Goal: Information Seeking & Learning: Learn about a topic

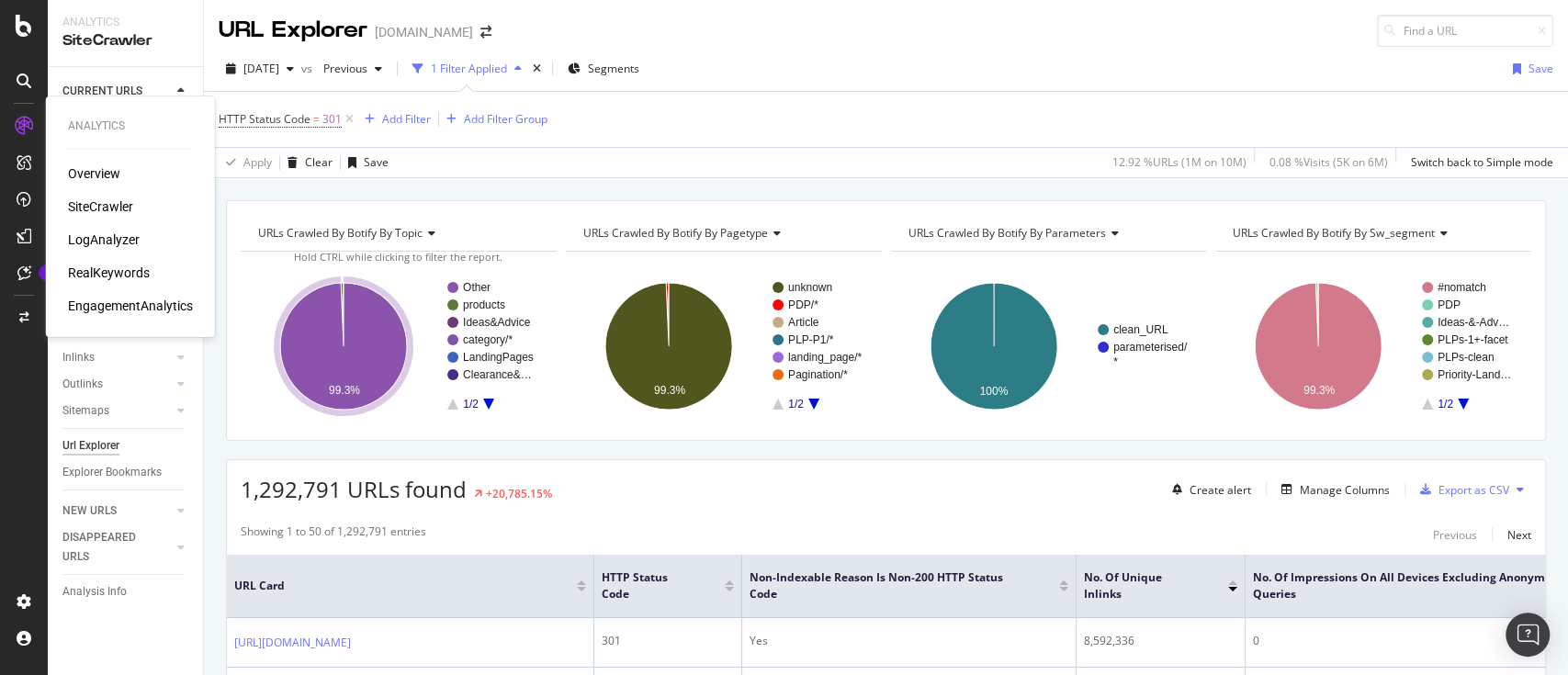
click at [89, 165] on div "Overview" at bounding box center [94, 173] width 52 height 19
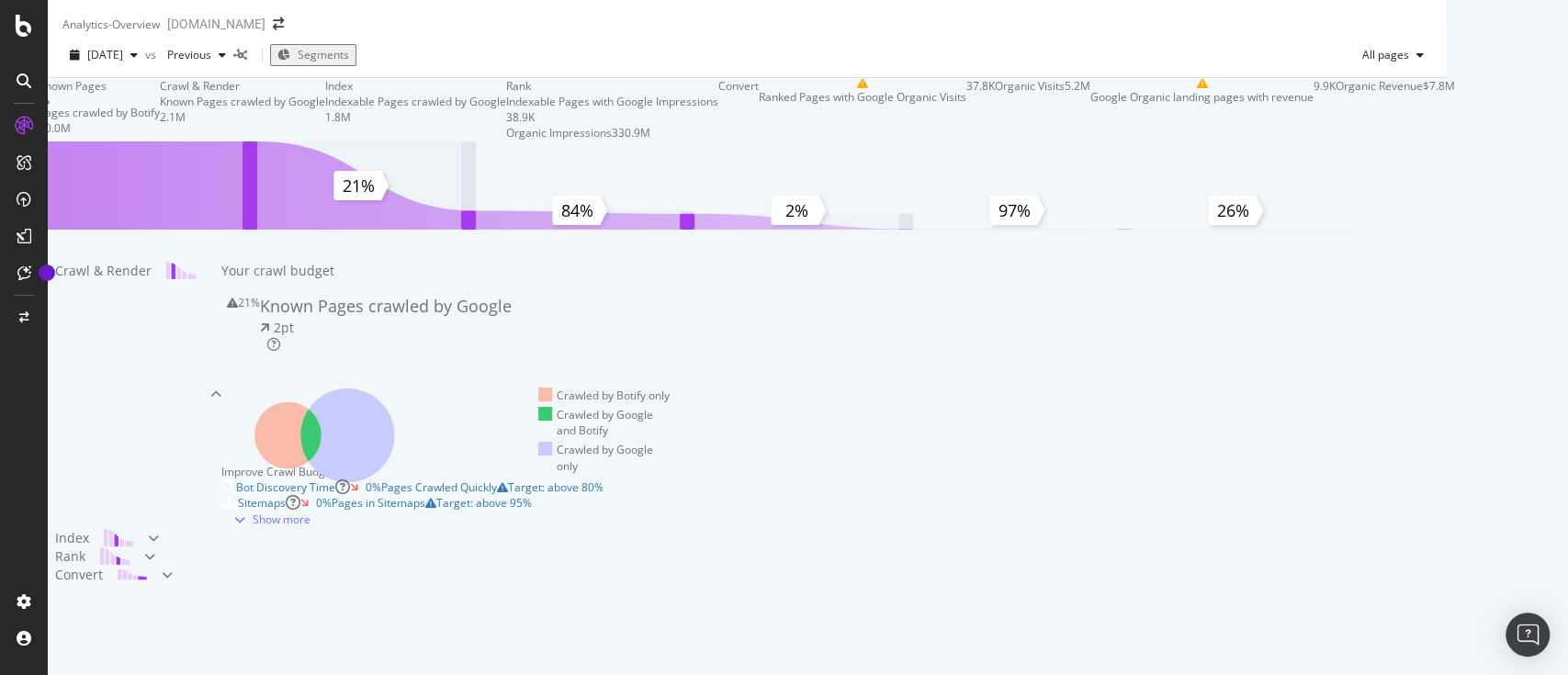
scroll to position [372, 0]
click at [394, 388] on icon at bounding box center [347, 435] width 94 height 94
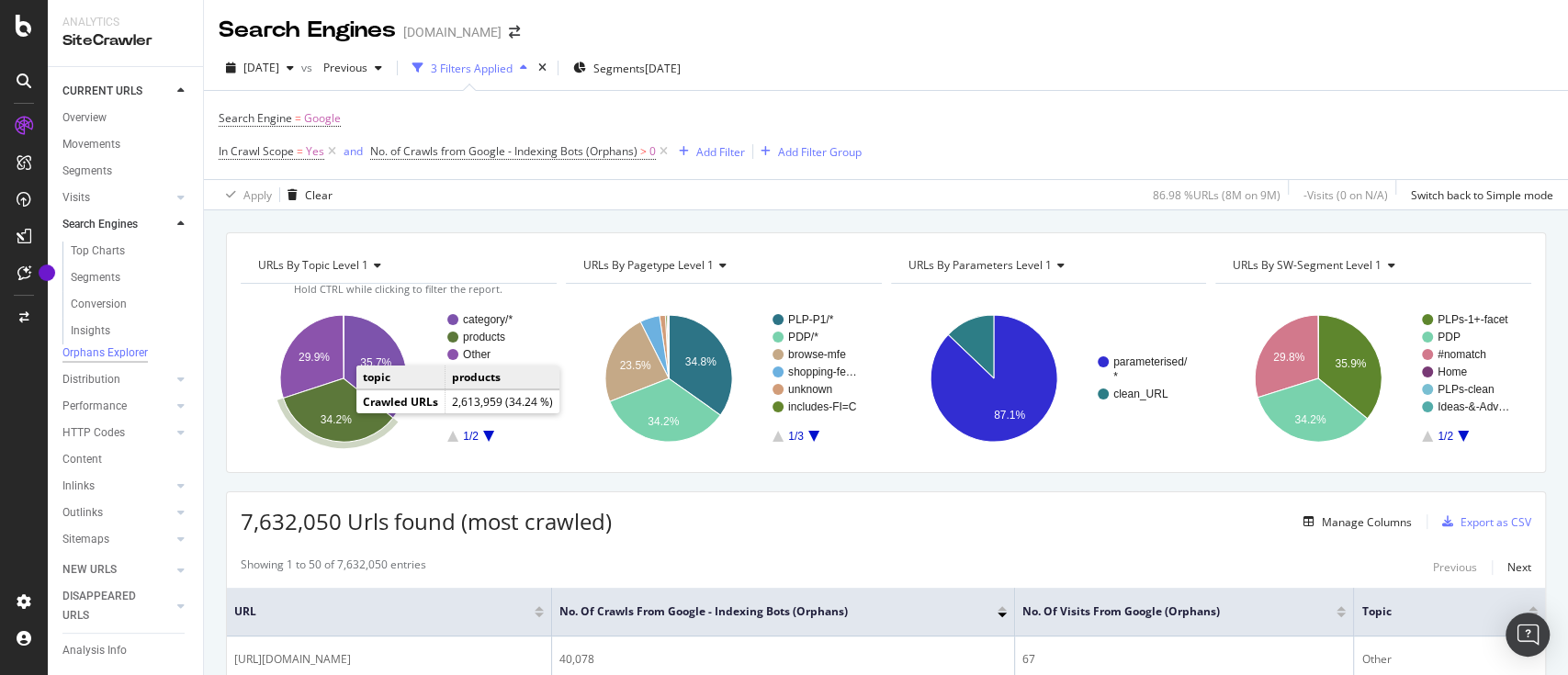
click at [338, 414] on text "34.2%" at bounding box center [336, 420] width 32 height 13
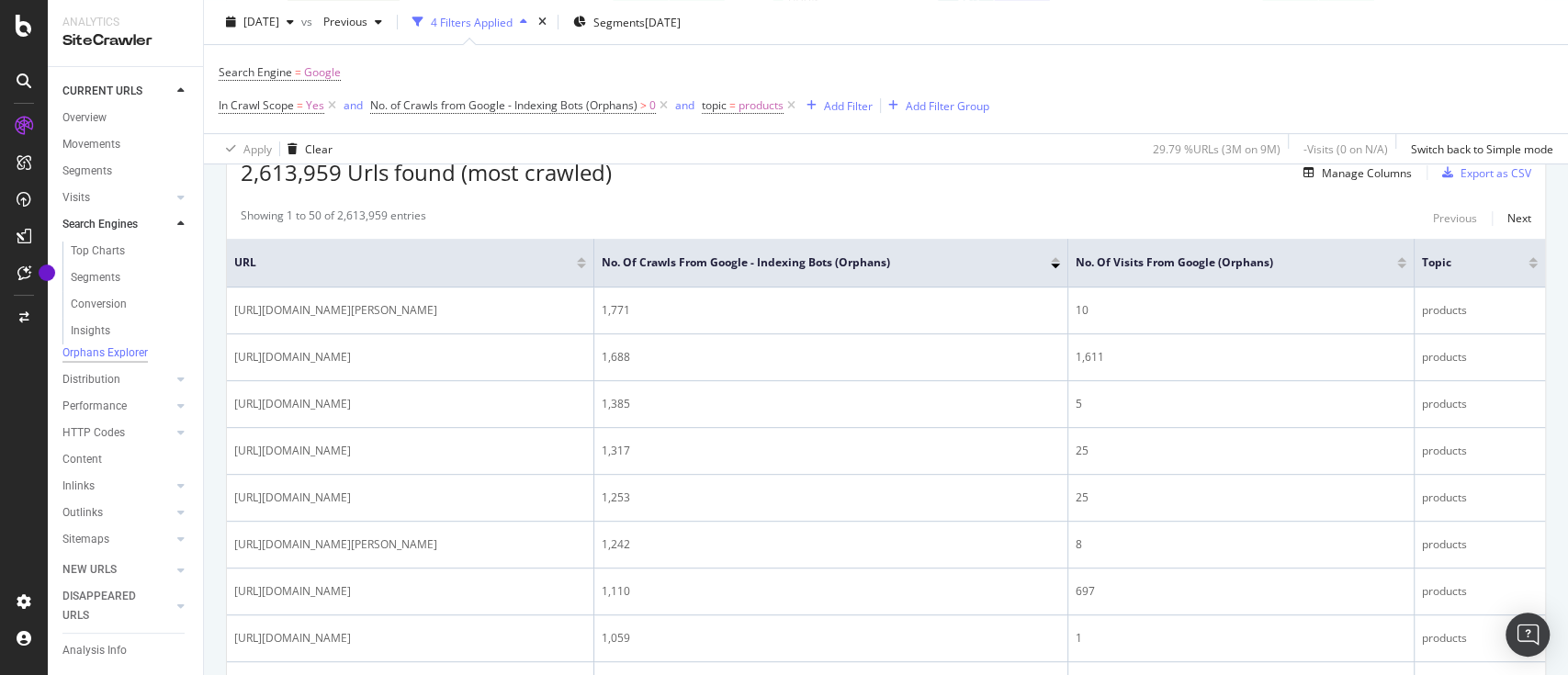
scroll to position [350, 0]
click at [1329, 174] on div "Manage Columns" at bounding box center [1366, 172] width 90 height 16
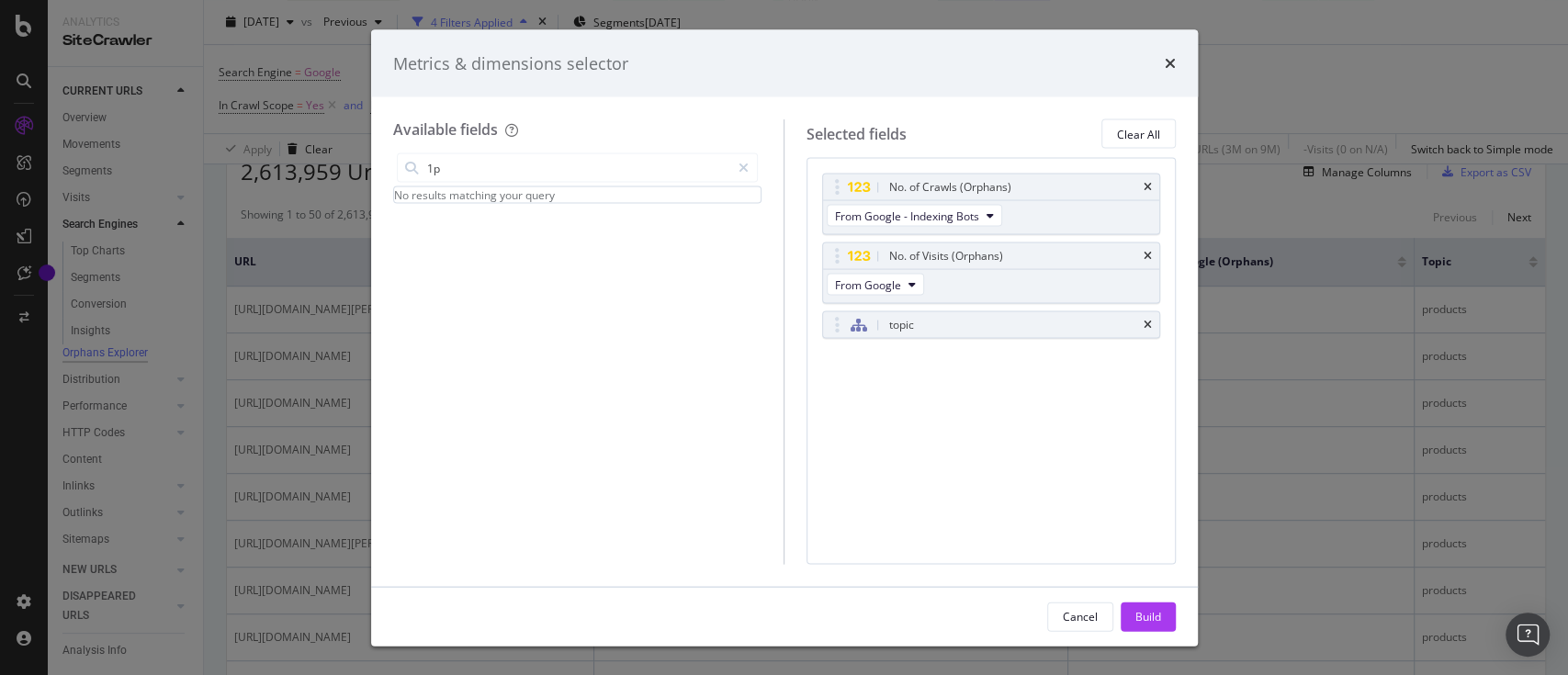
type input "1"
type input "s"
type input "b"
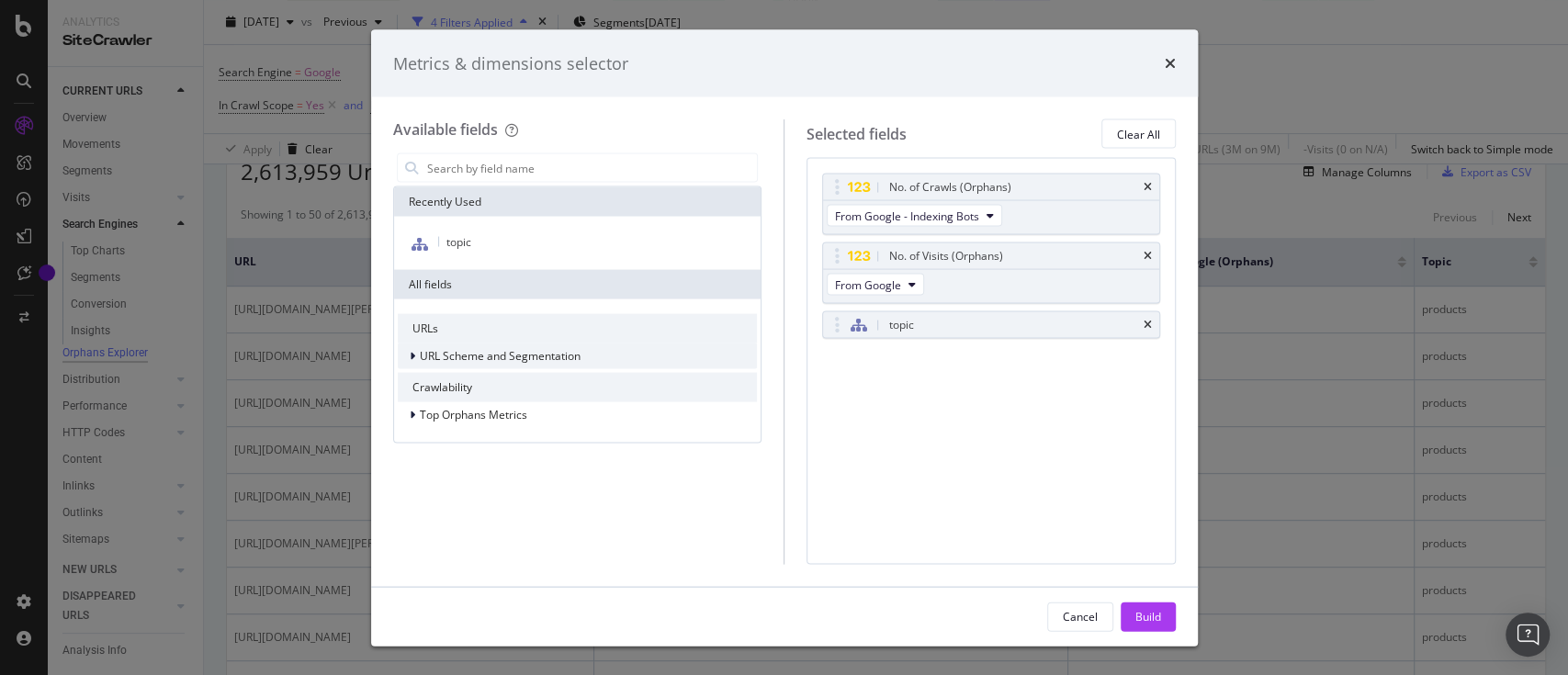
click at [411, 355] on icon "modal" at bounding box center [412, 356] width 6 height 11
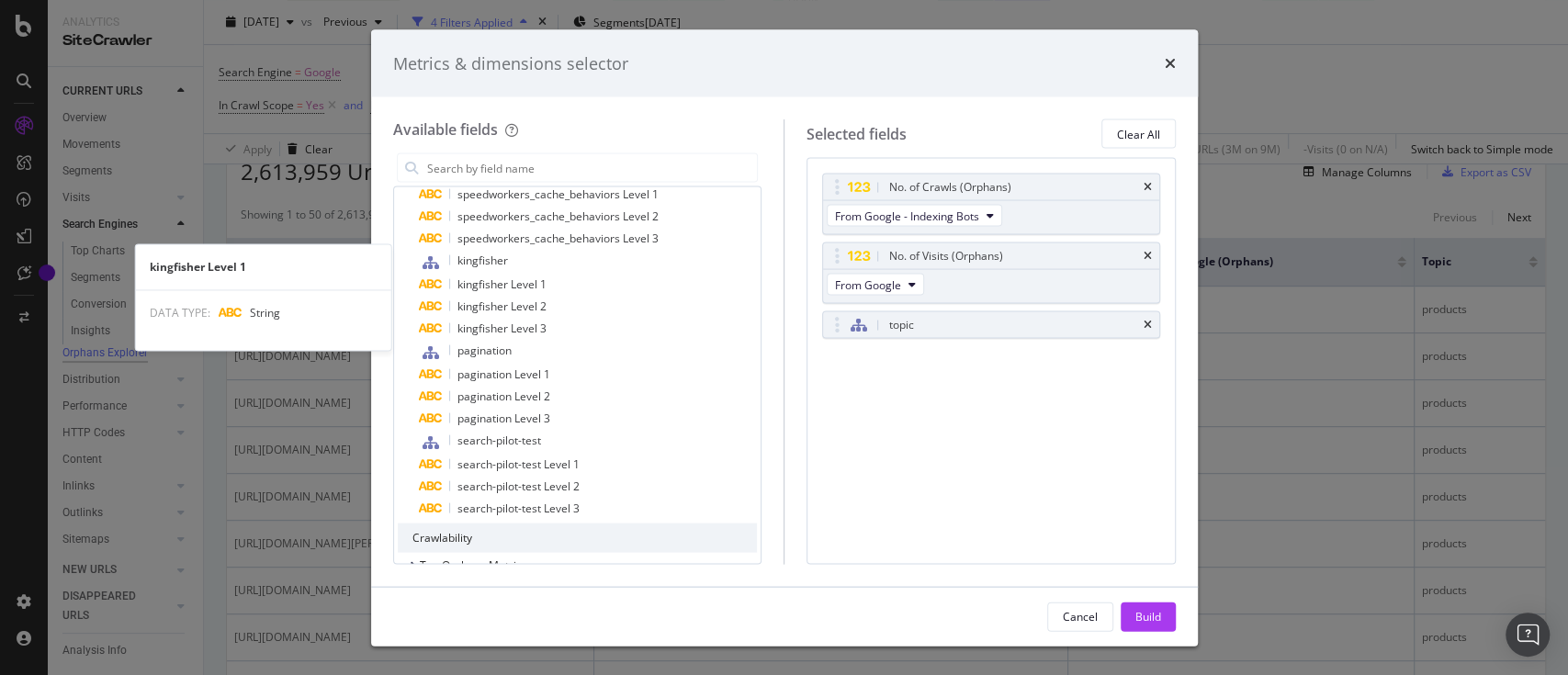
scroll to position [774, 0]
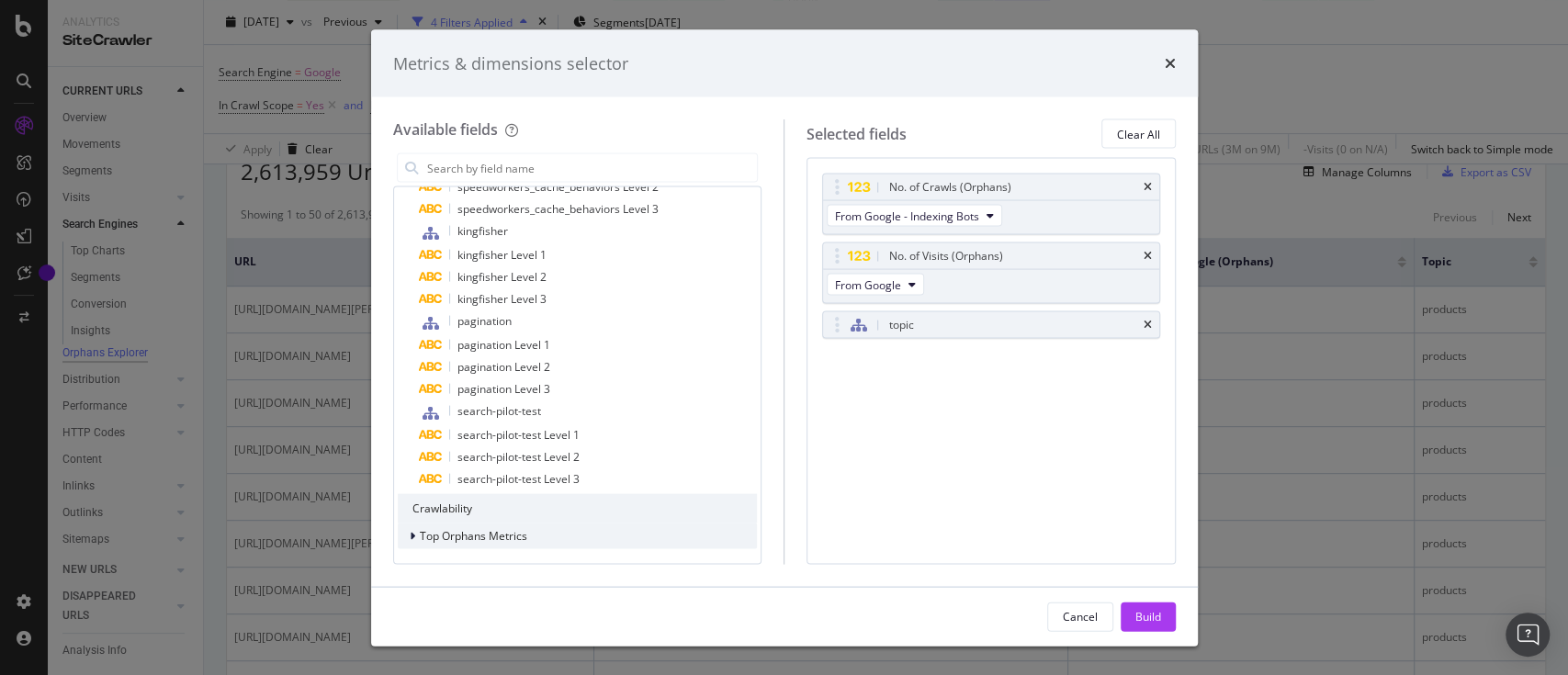
click at [405, 537] on div "Top Orphans Metrics" at bounding box center [463, 536] width 130 height 19
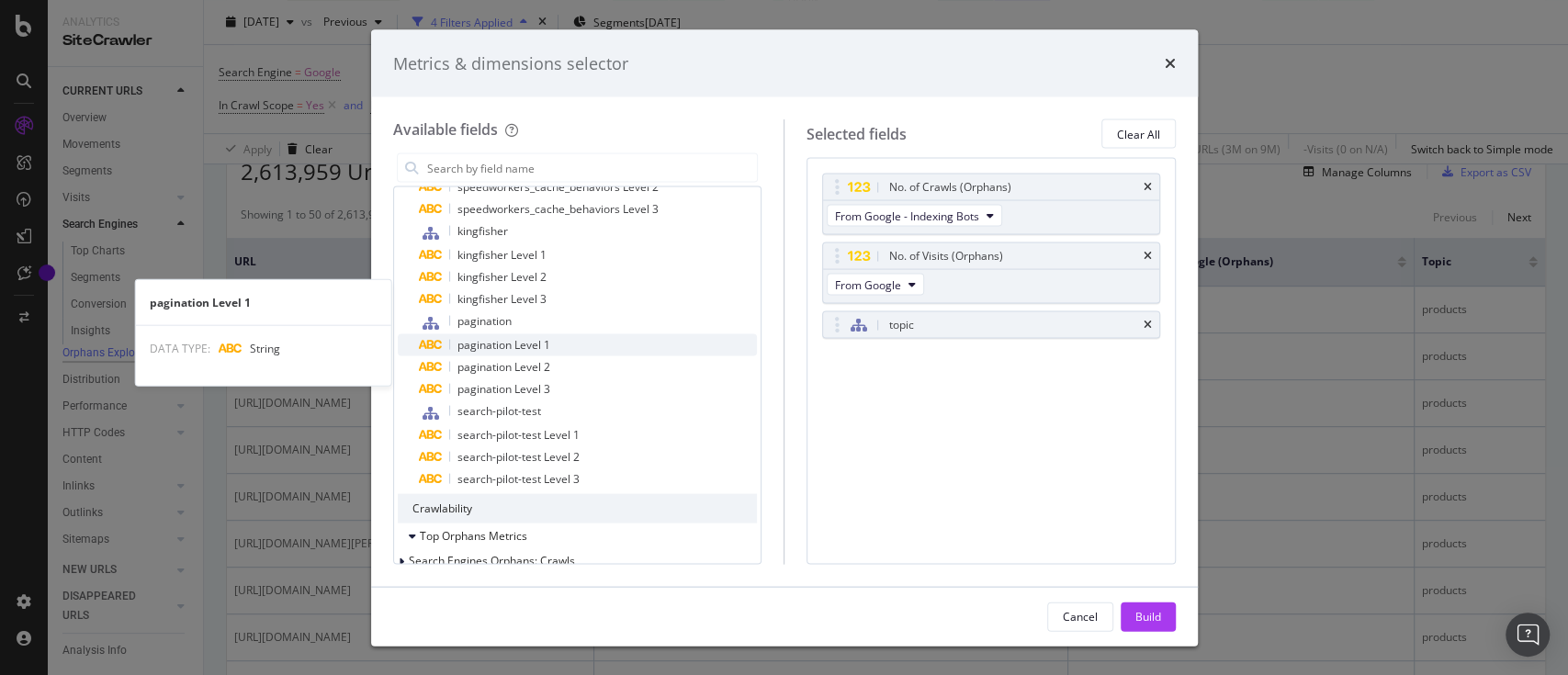
scroll to position [830, 0]
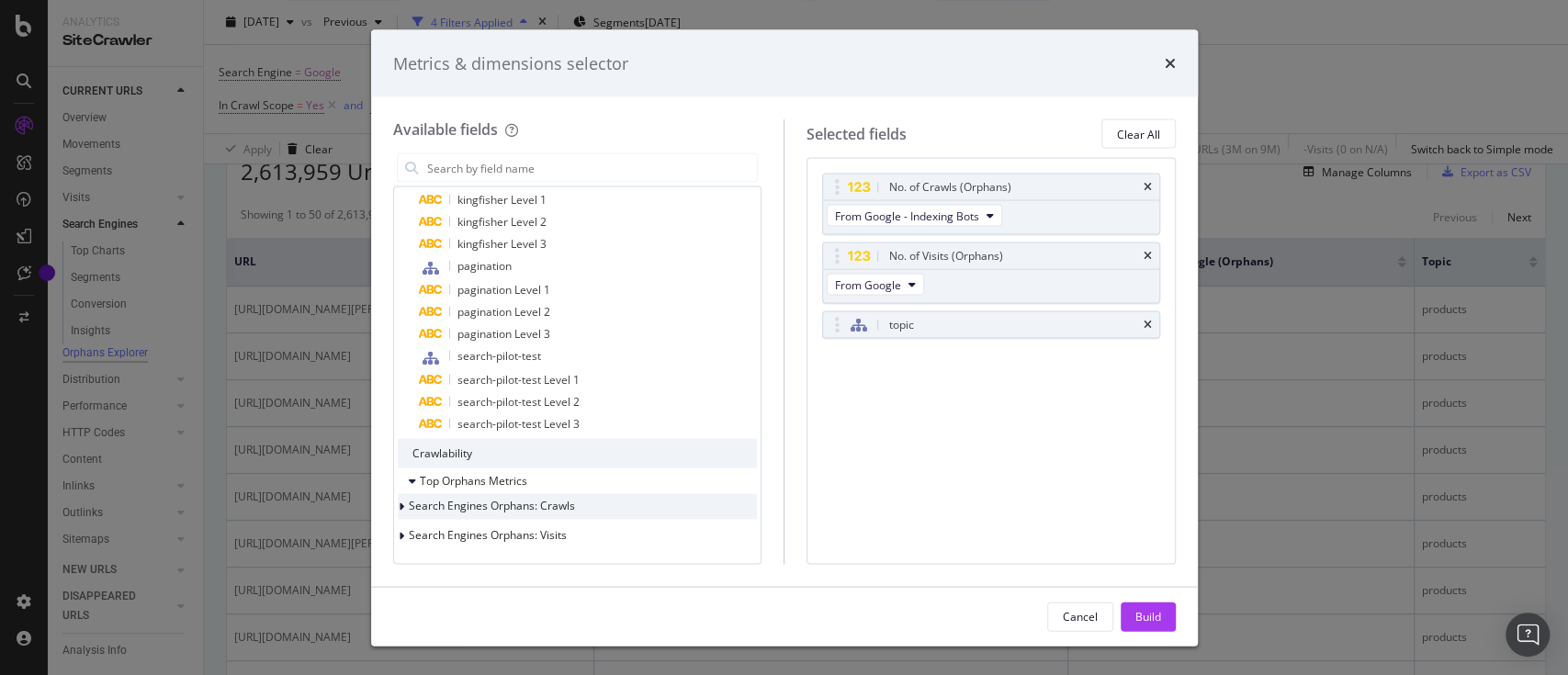
click at [405, 510] on icon "modal" at bounding box center [402, 506] width 6 height 11
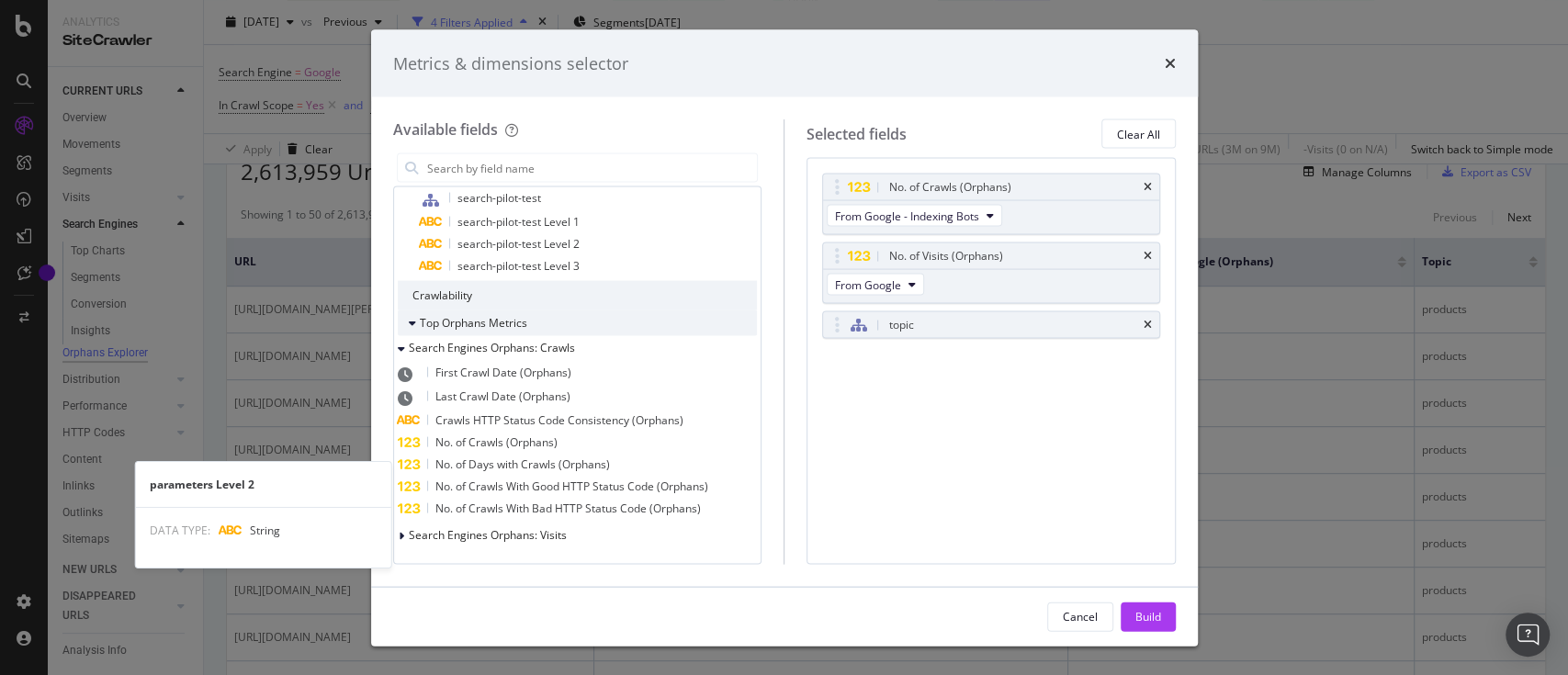
scroll to position [0, 0]
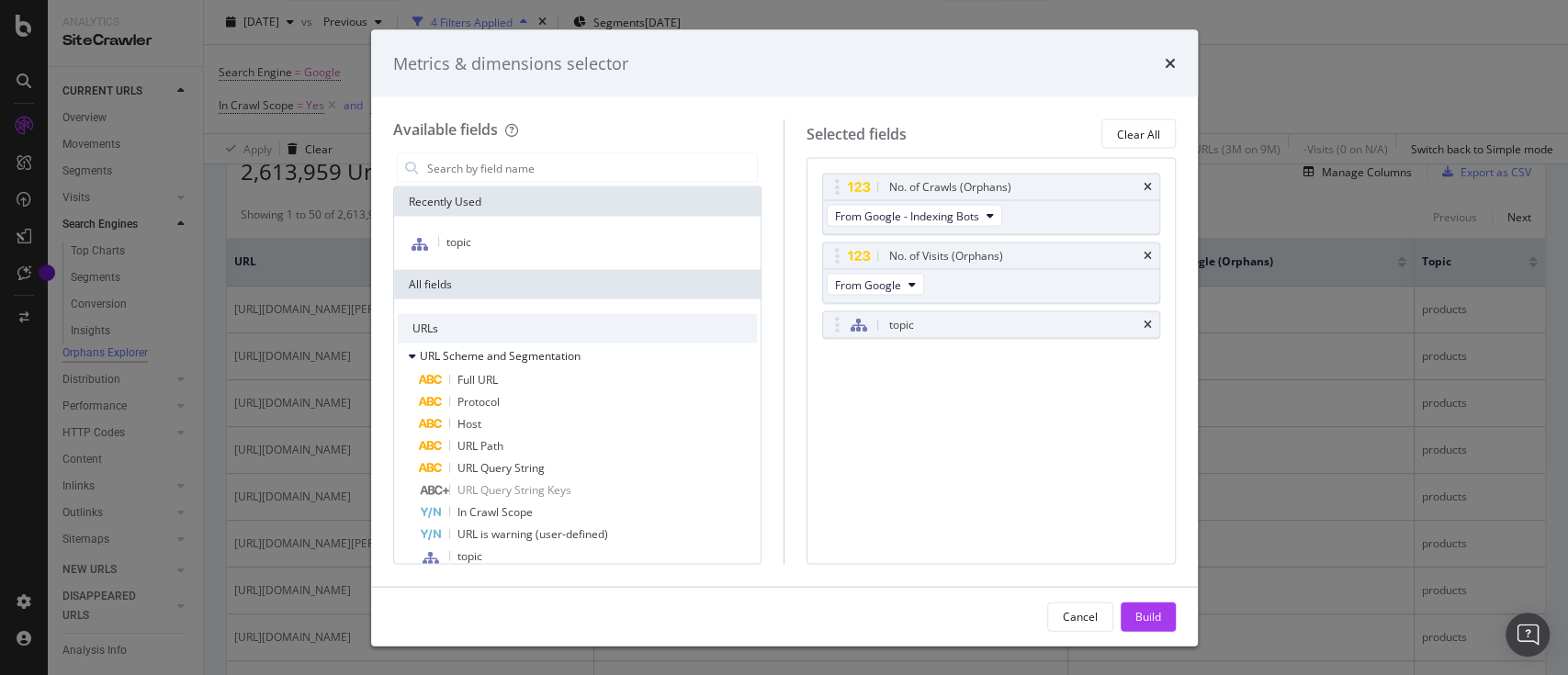
click at [1162, 55] on div "Metrics & dimensions selector" at bounding box center [784, 63] width 782 height 24
click at [1170, 58] on icon "times" at bounding box center [1170, 63] width 11 height 15
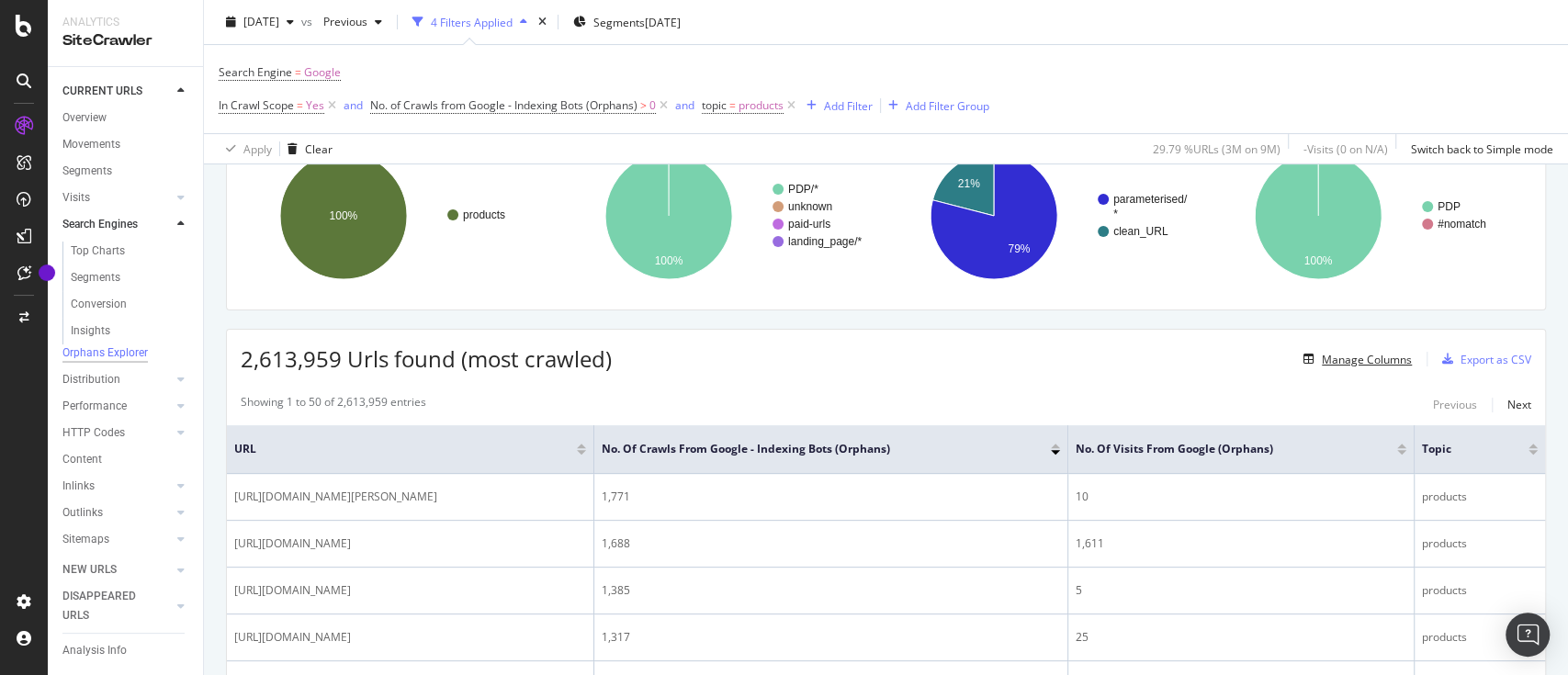
scroll to position [133, 0]
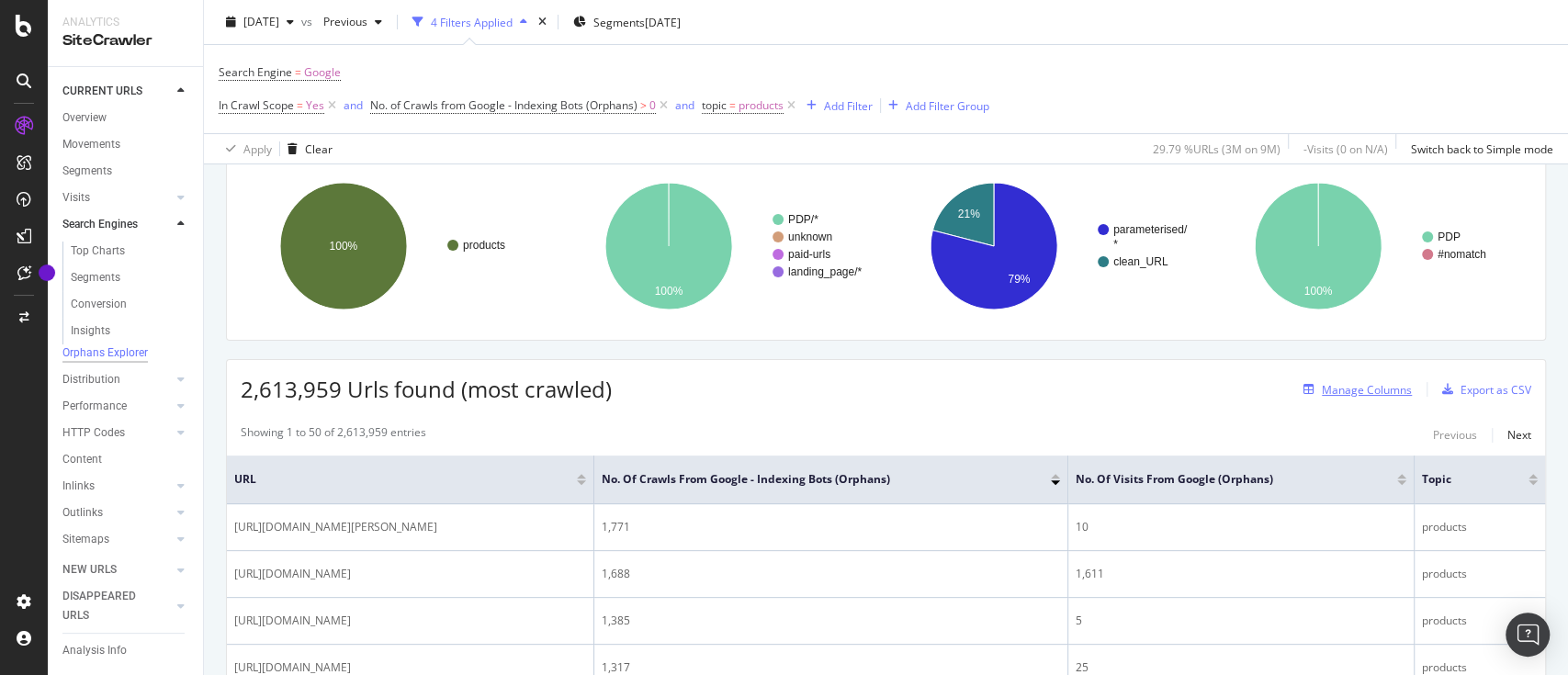
click at [1326, 386] on div "Manage Columns" at bounding box center [1366, 389] width 90 height 16
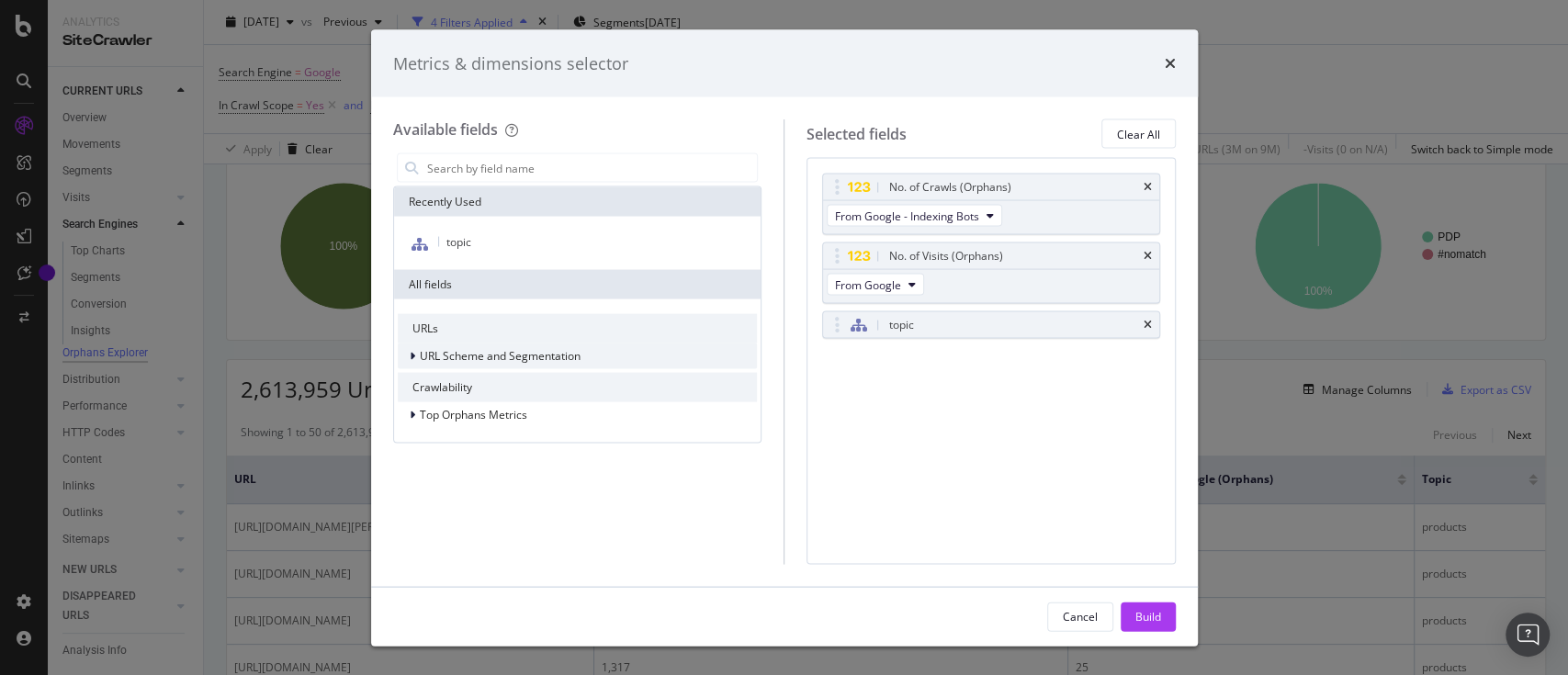
click at [405, 362] on div "URL Scheme and Segmentation" at bounding box center [489, 356] width 183 height 19
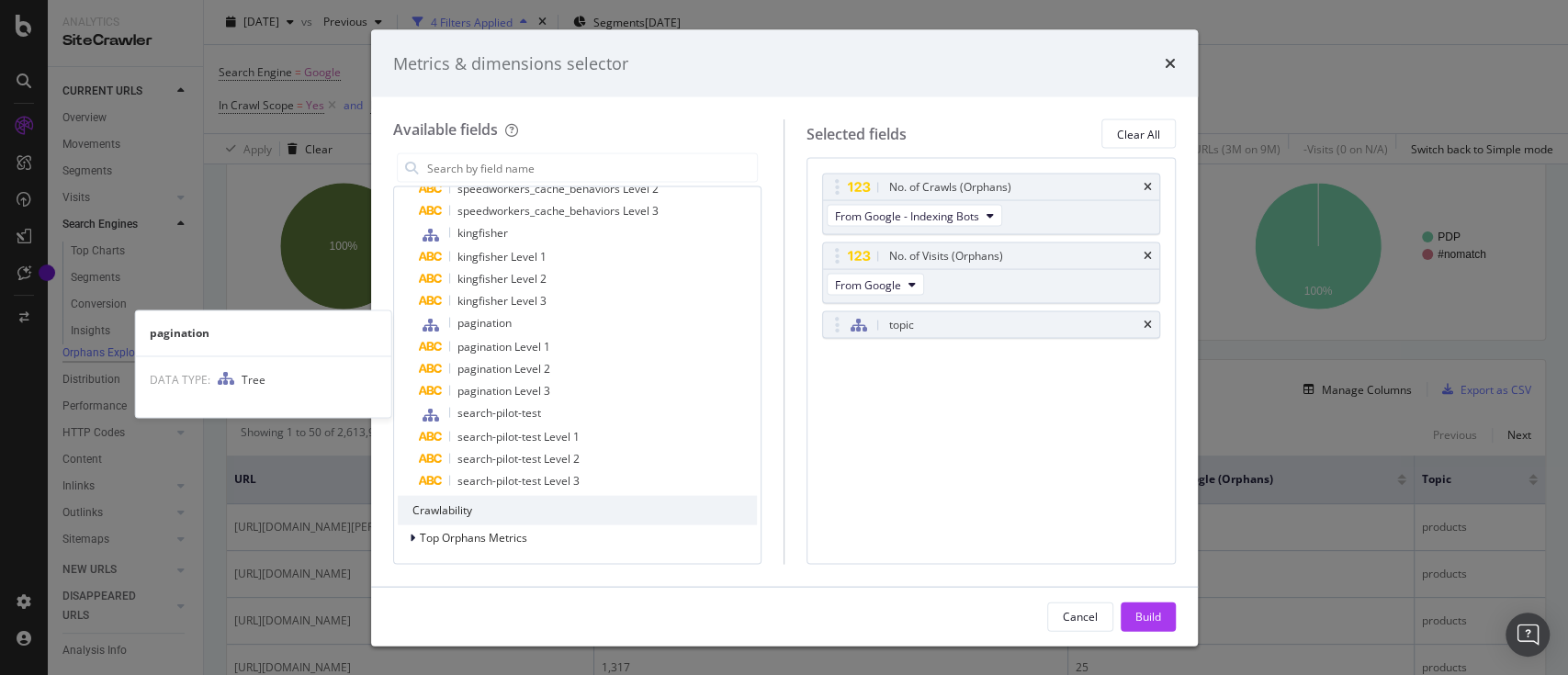
scroll to position [774, 0]
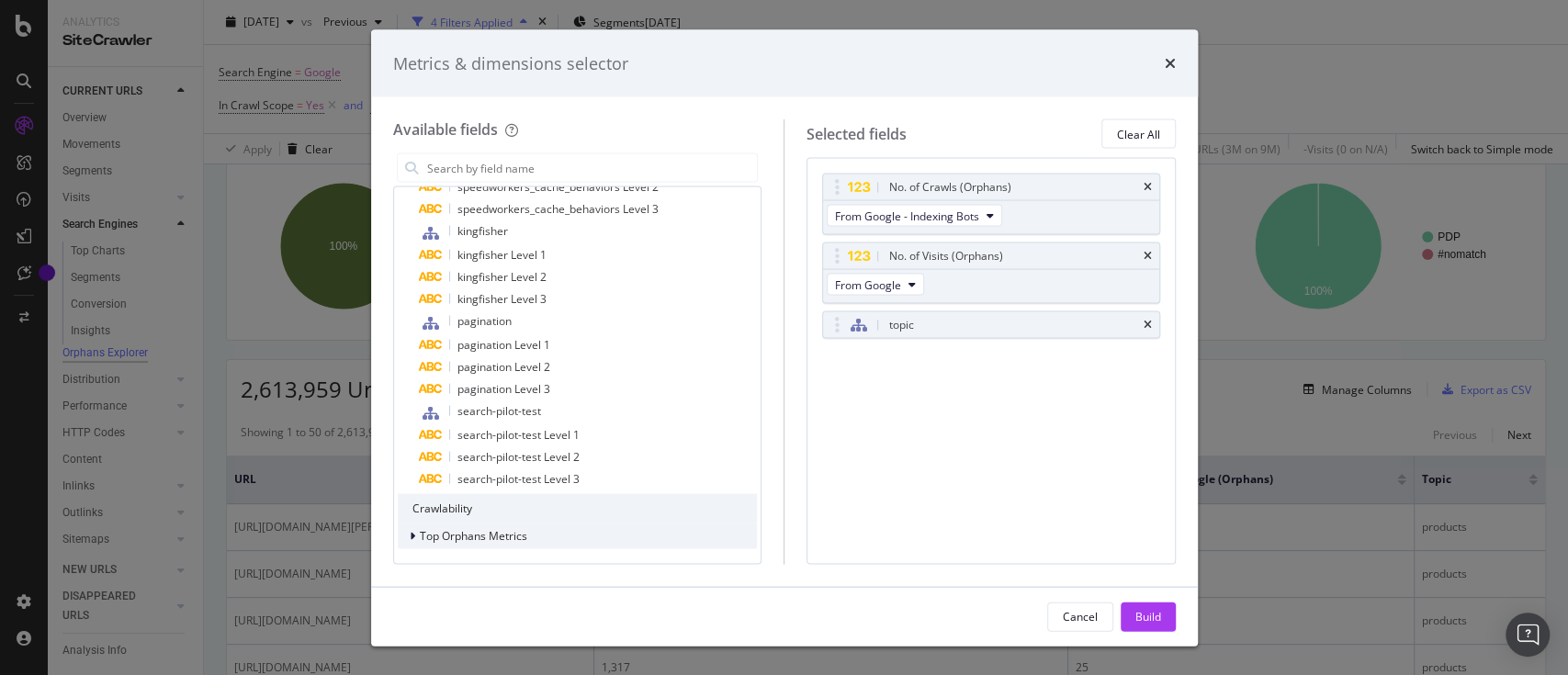
click at [416, 539] on div "modal" at bounding box center [415, 536] width 11 height 19
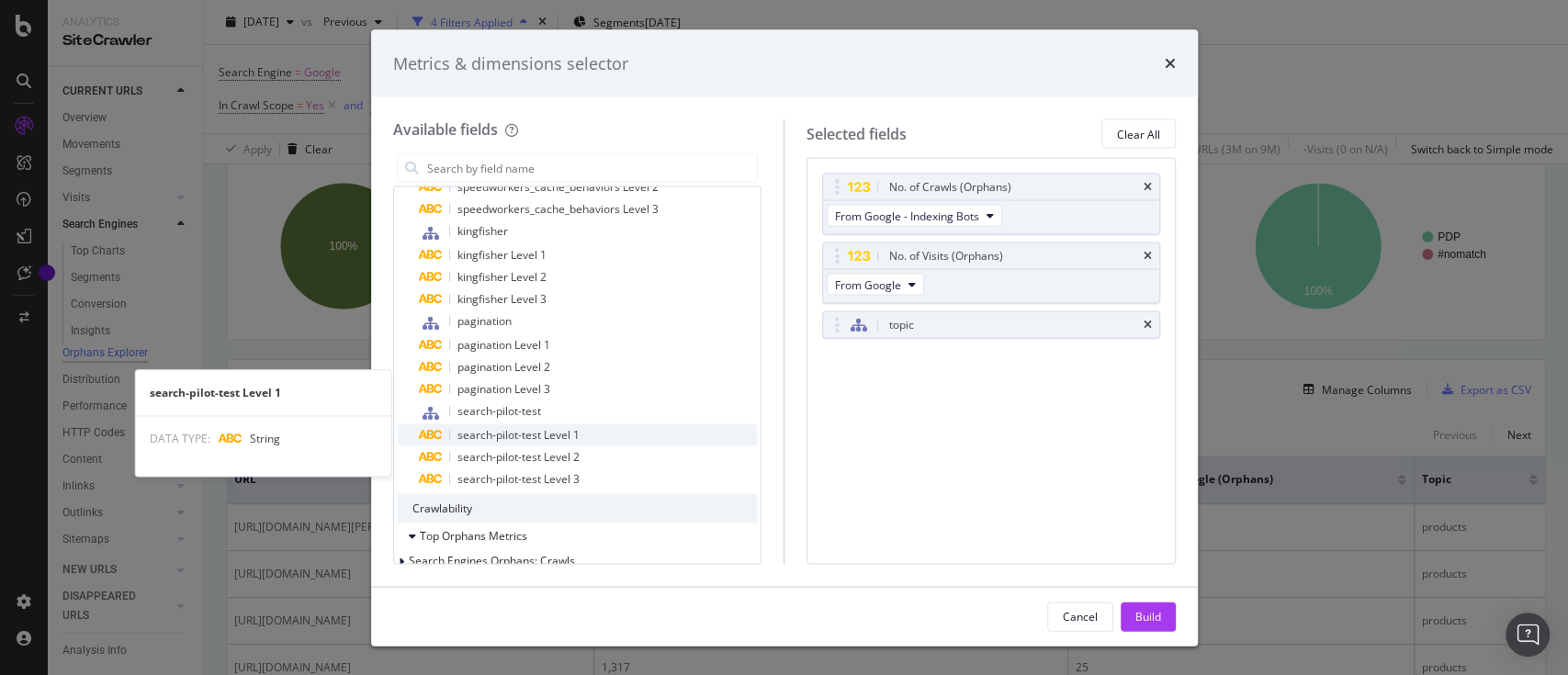
scroll to position [830, 0]
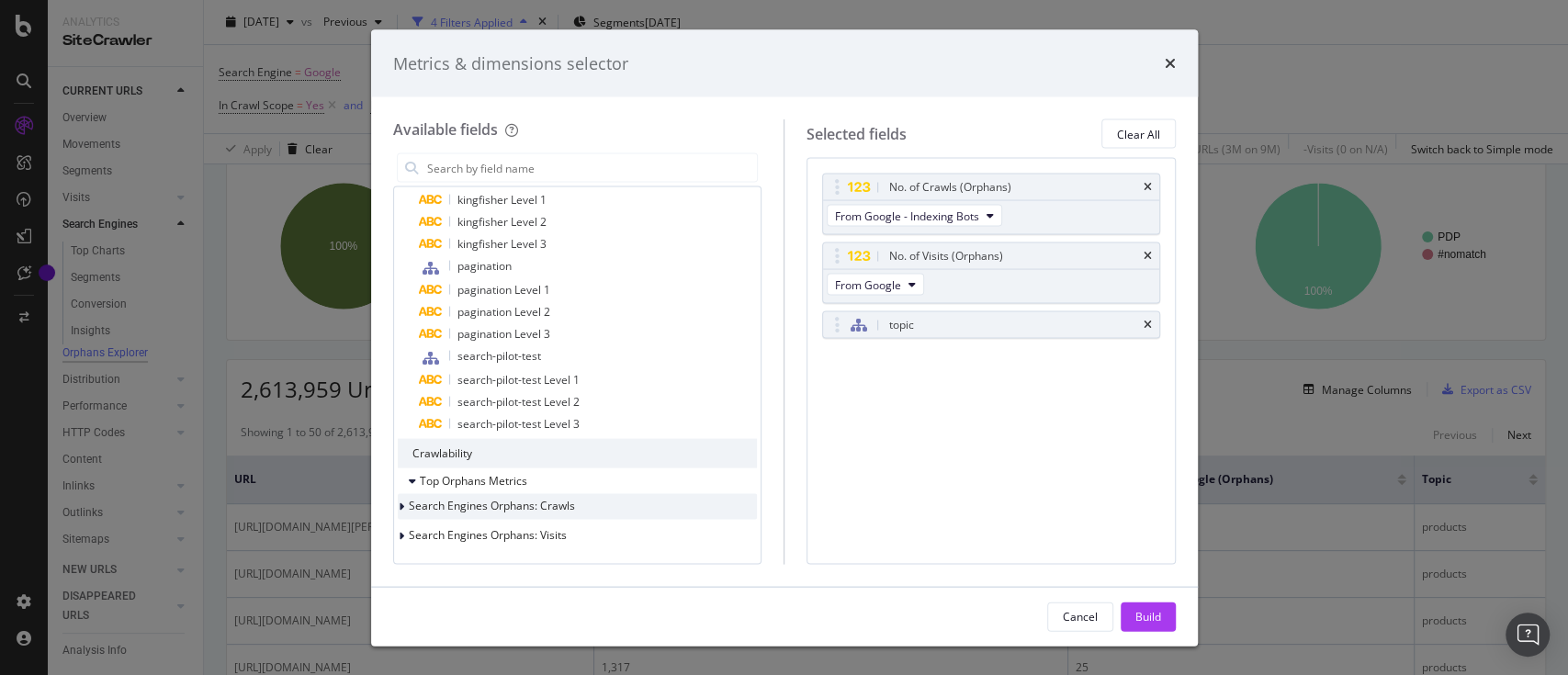
click at [409, 511] on div "modal" at bounding box center [404, 507] width 11 height 19
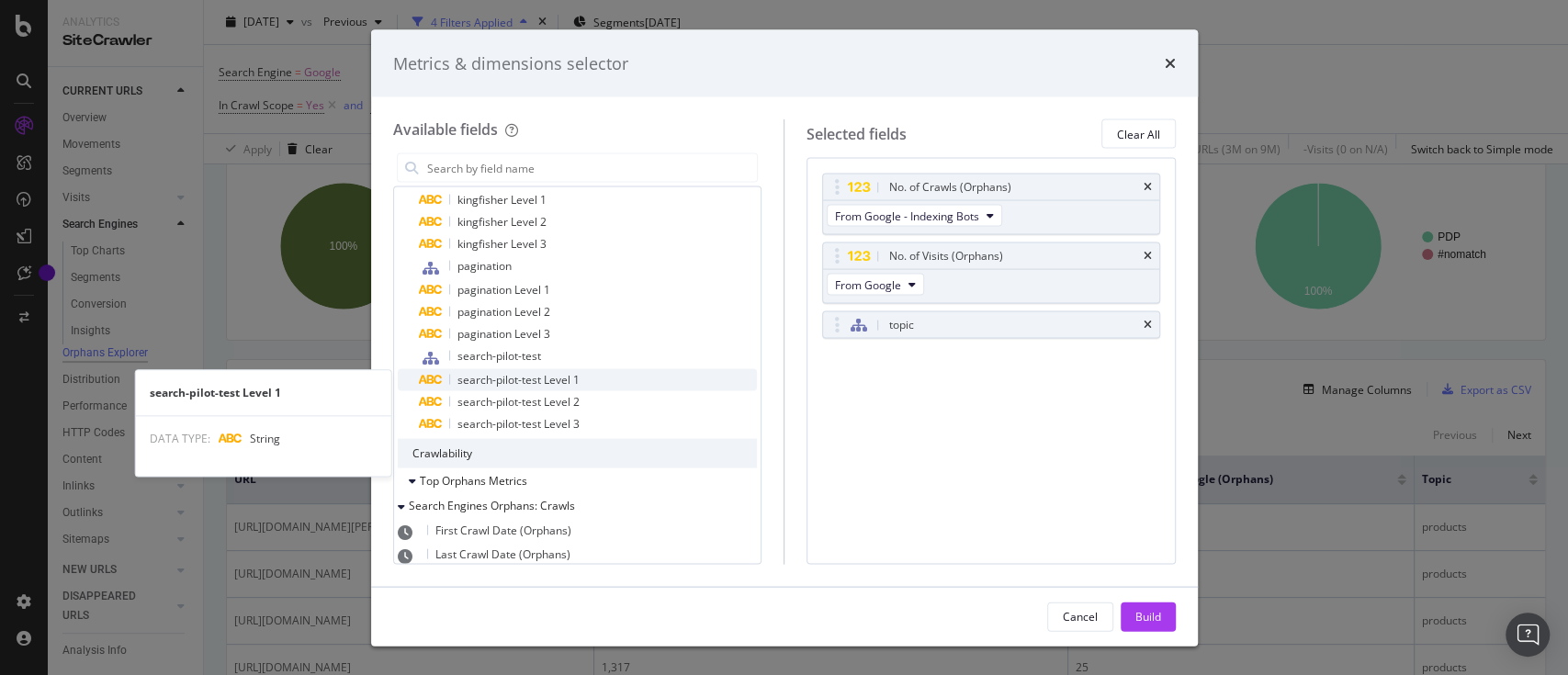
scroll to position [987, 0]
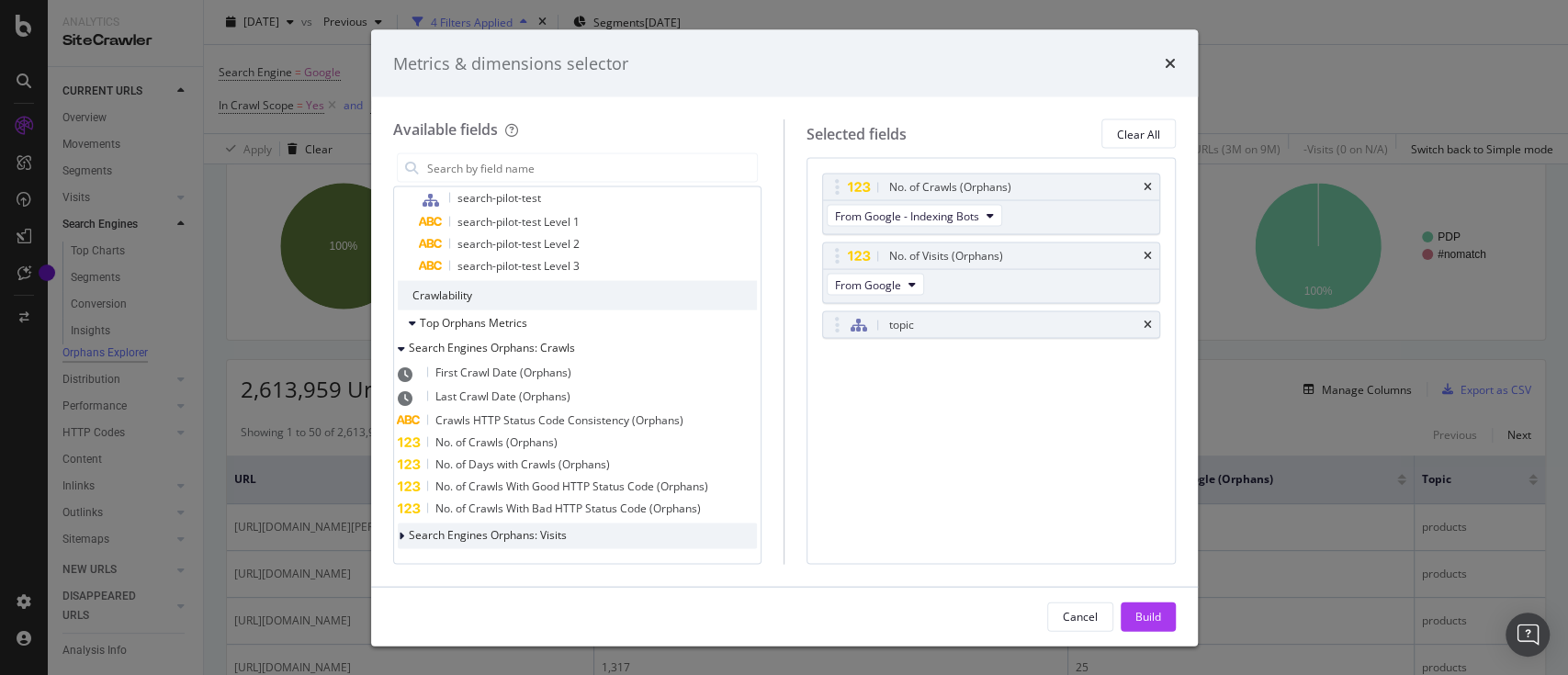
click at [405, 540] on icon "modal" at bounding box center [402, 536] width 6 height 11
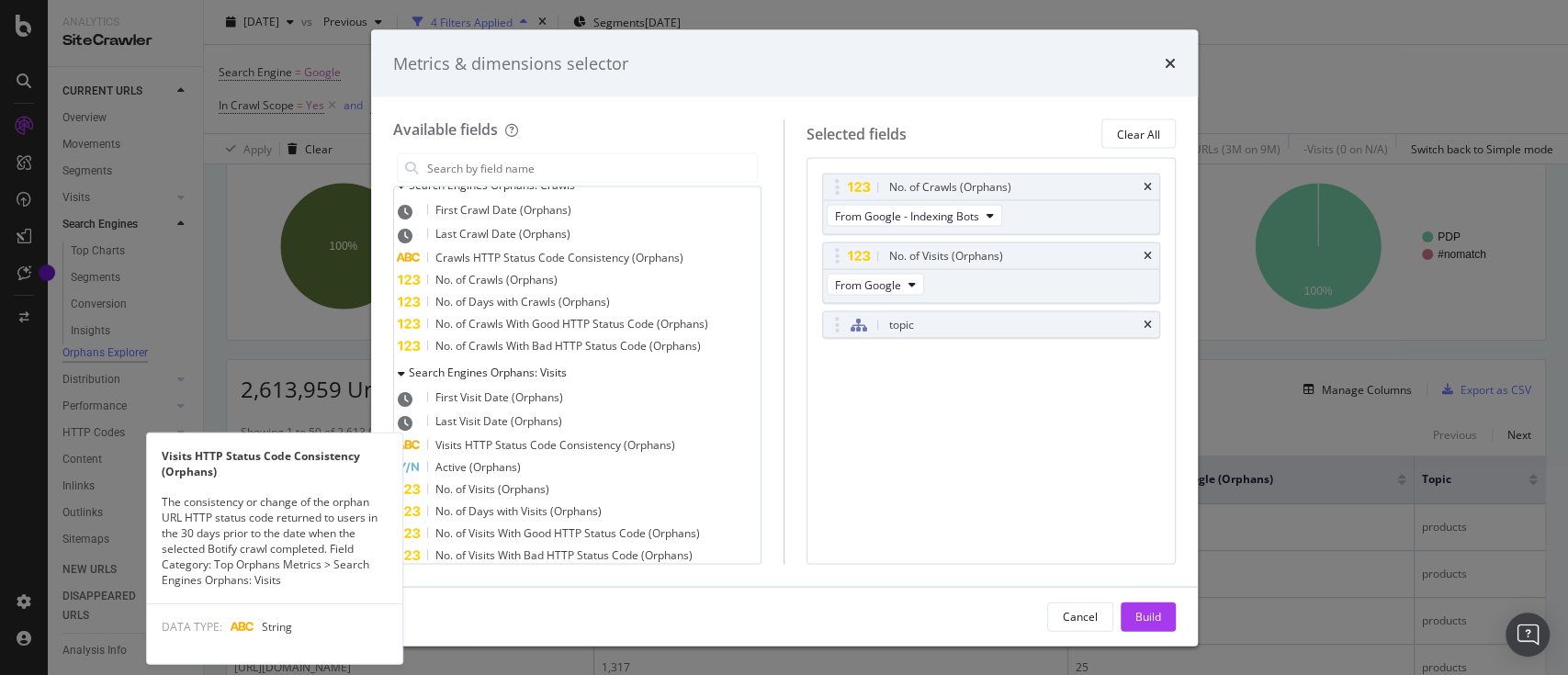
scroll to position [1153, 0]
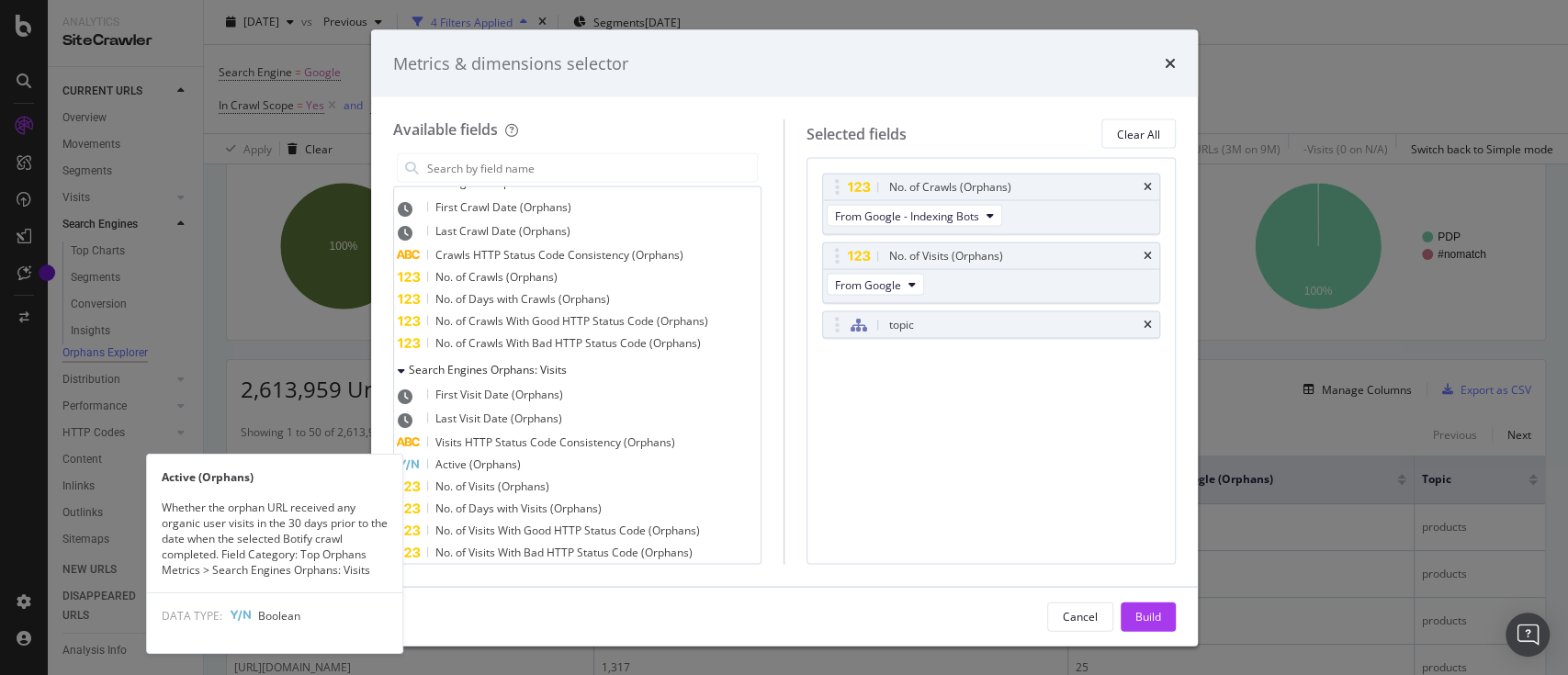
click at [521, 467] on span "Active (Orphans)" at bounding box center [478, 464] width 85 height 16
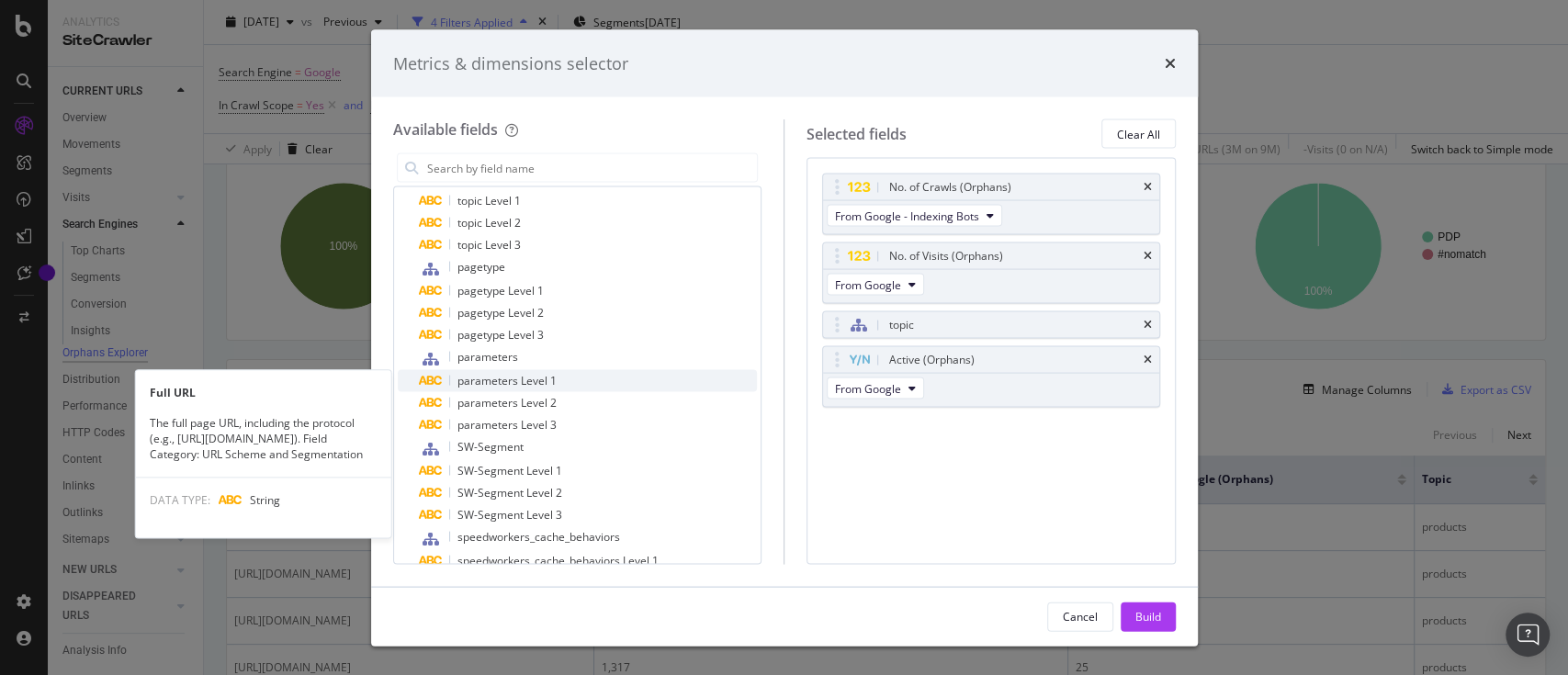
scroll to position [0, 0]
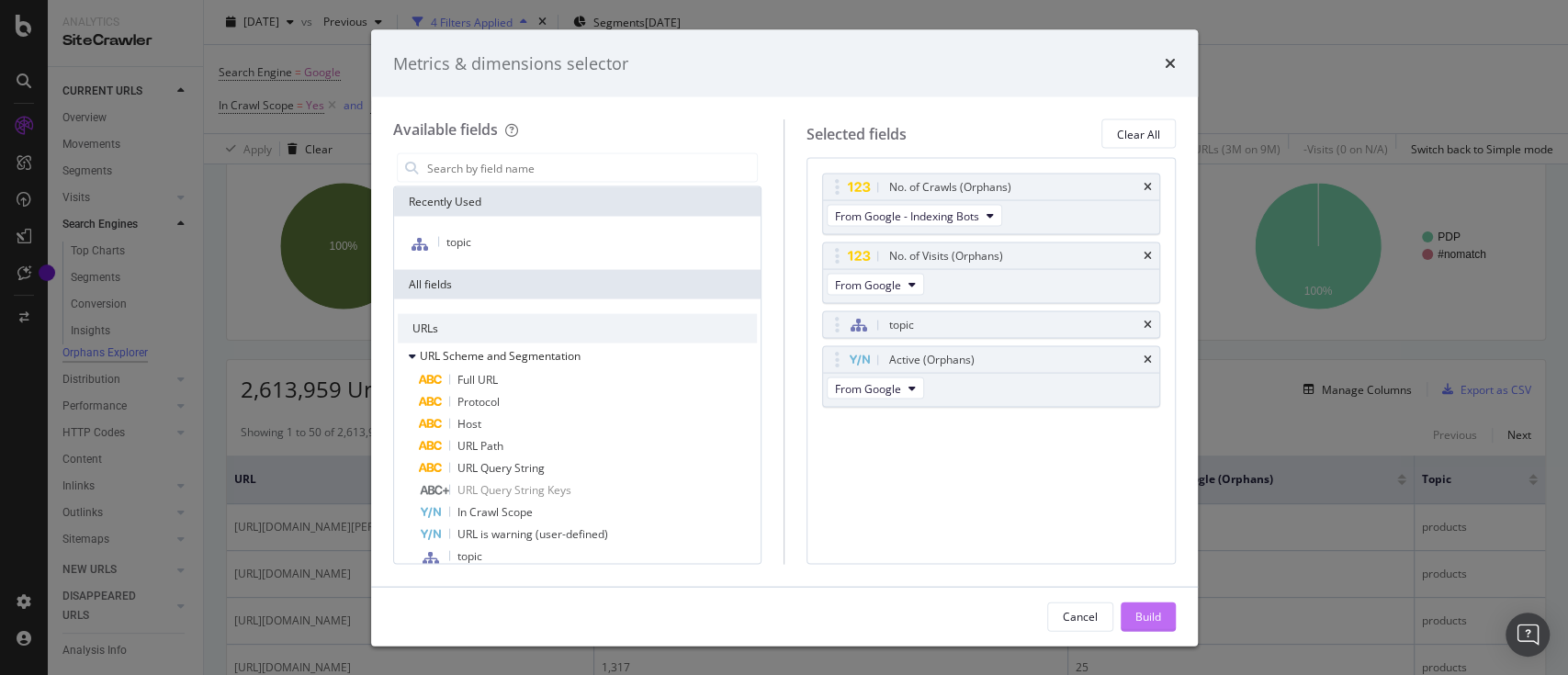
click at [1137, 618] on div "Build" at bounding box center [1149, 615] width 26 height 16
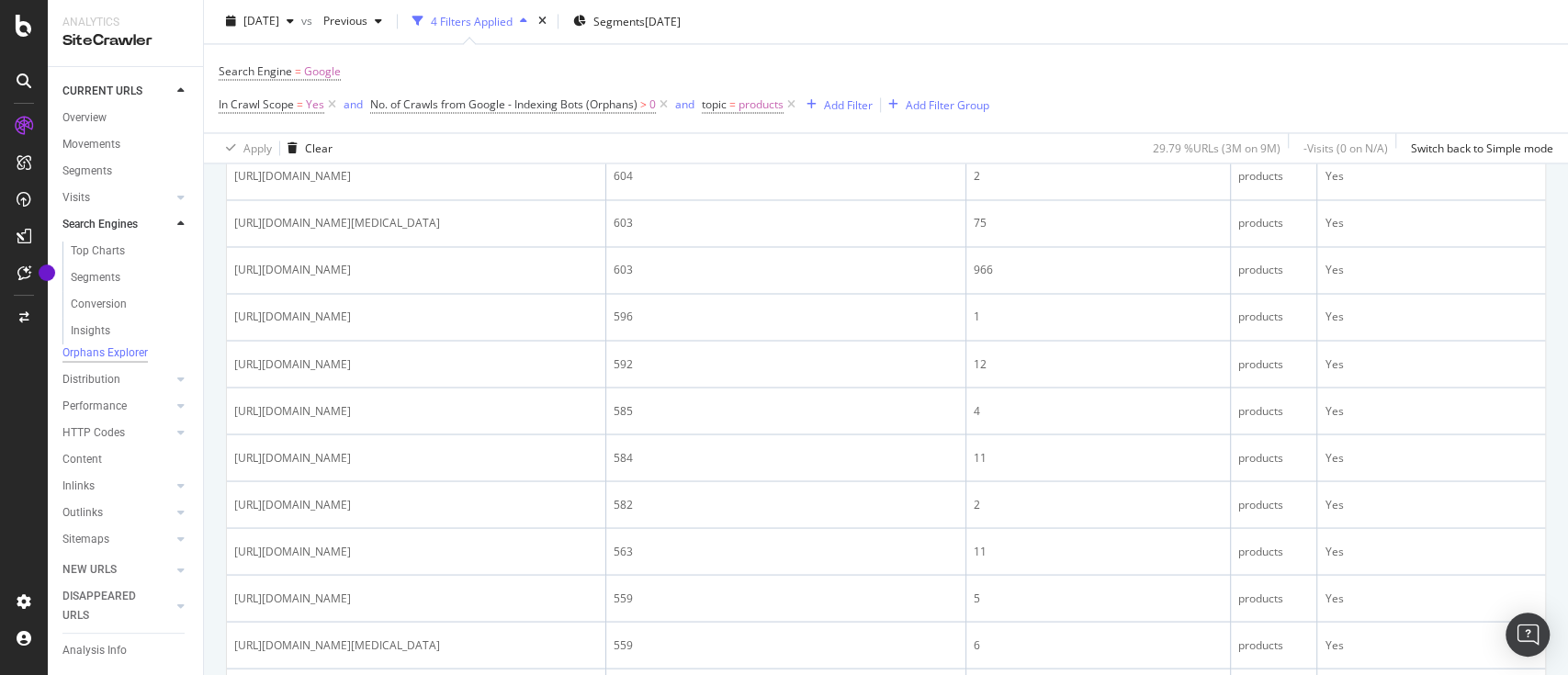
scroll to position [1992, 0]
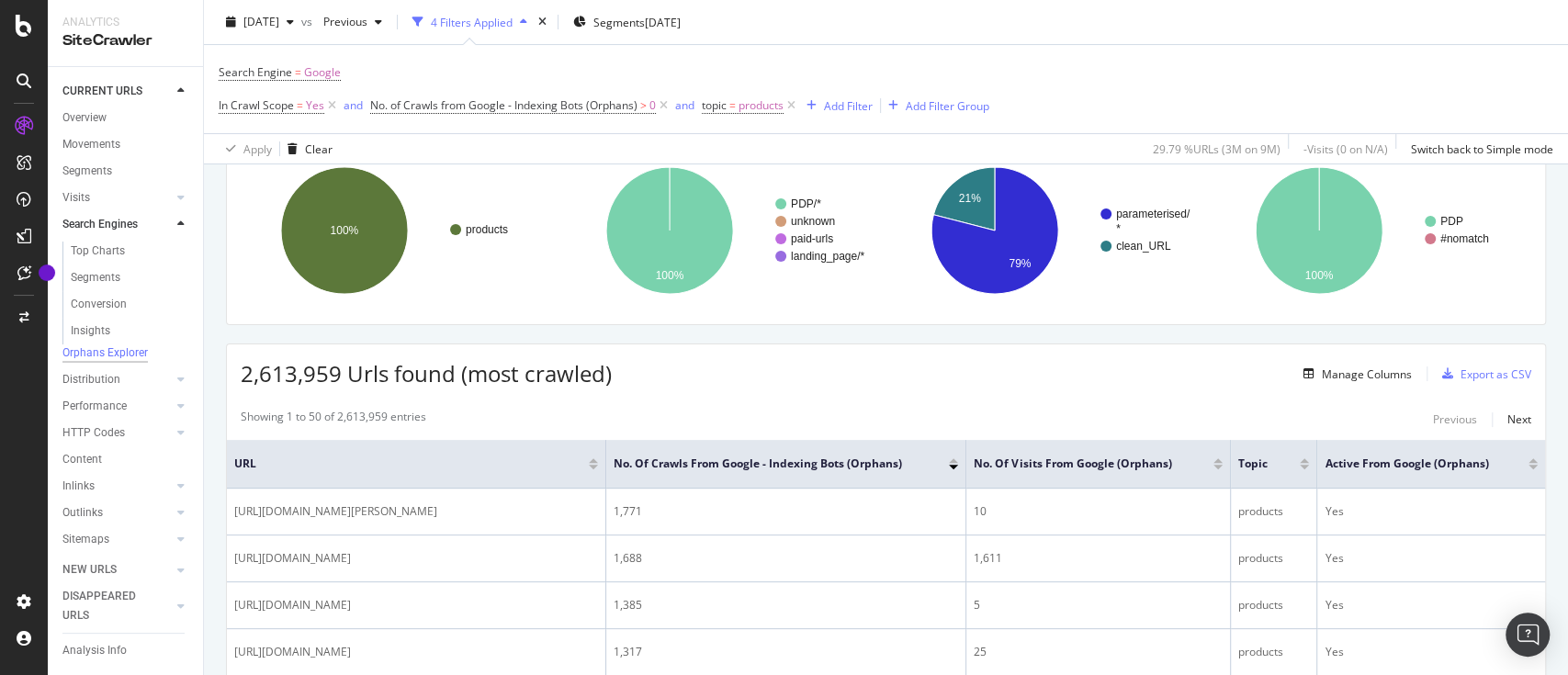
scroll to position [146, 0]
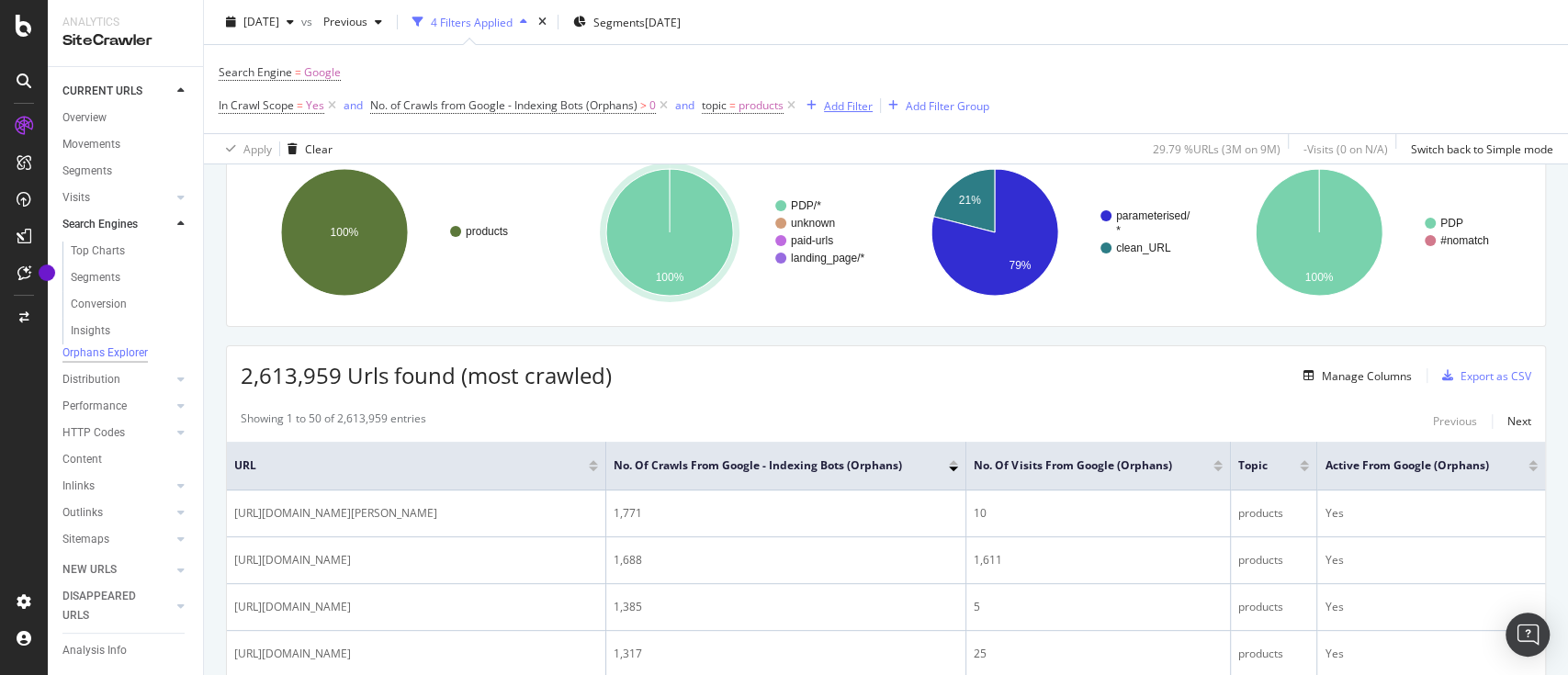
click at [831, 109] on div "Add Filter" at bounding box center [848, 105] width 48 height 16
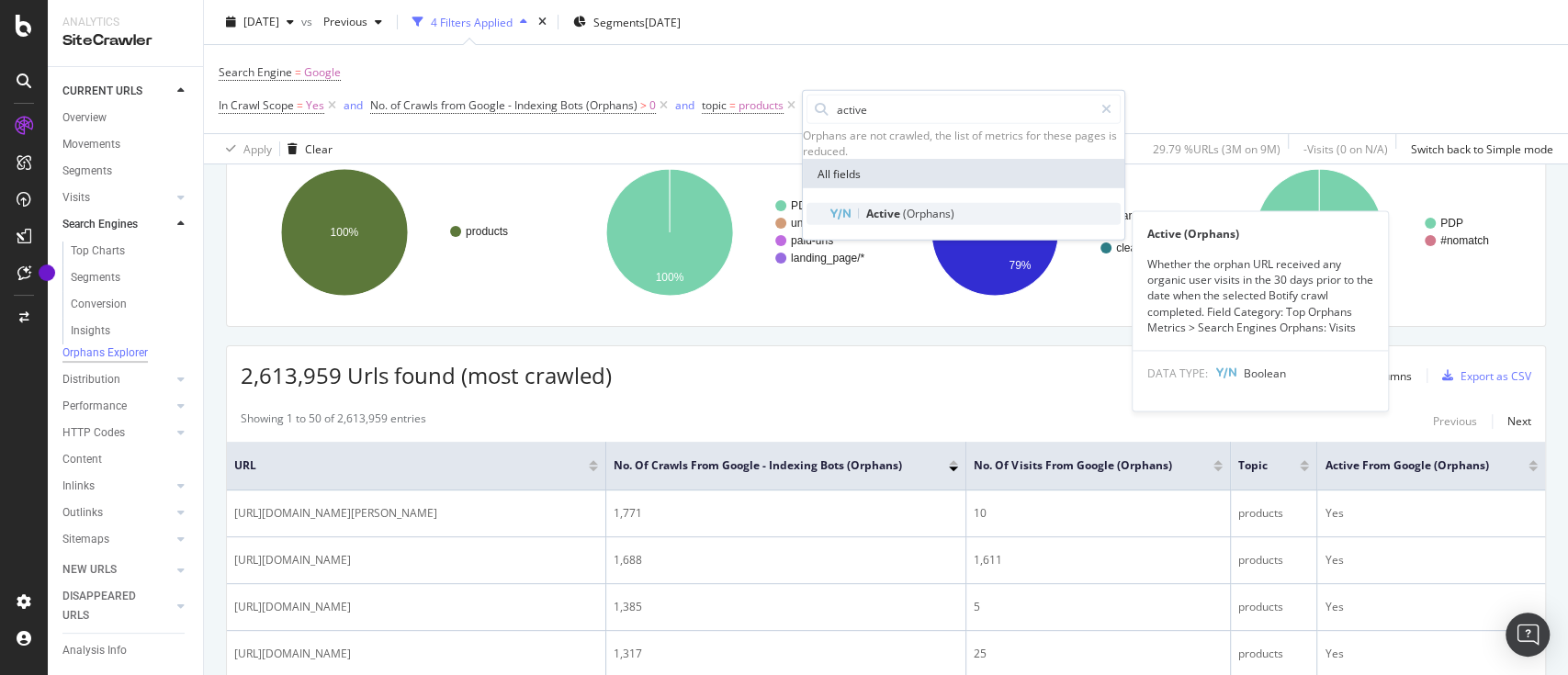
type input "active"
click at [940, 212] on div "Active (Orphans)" at bounding box center [974, 214] width 292 height 22
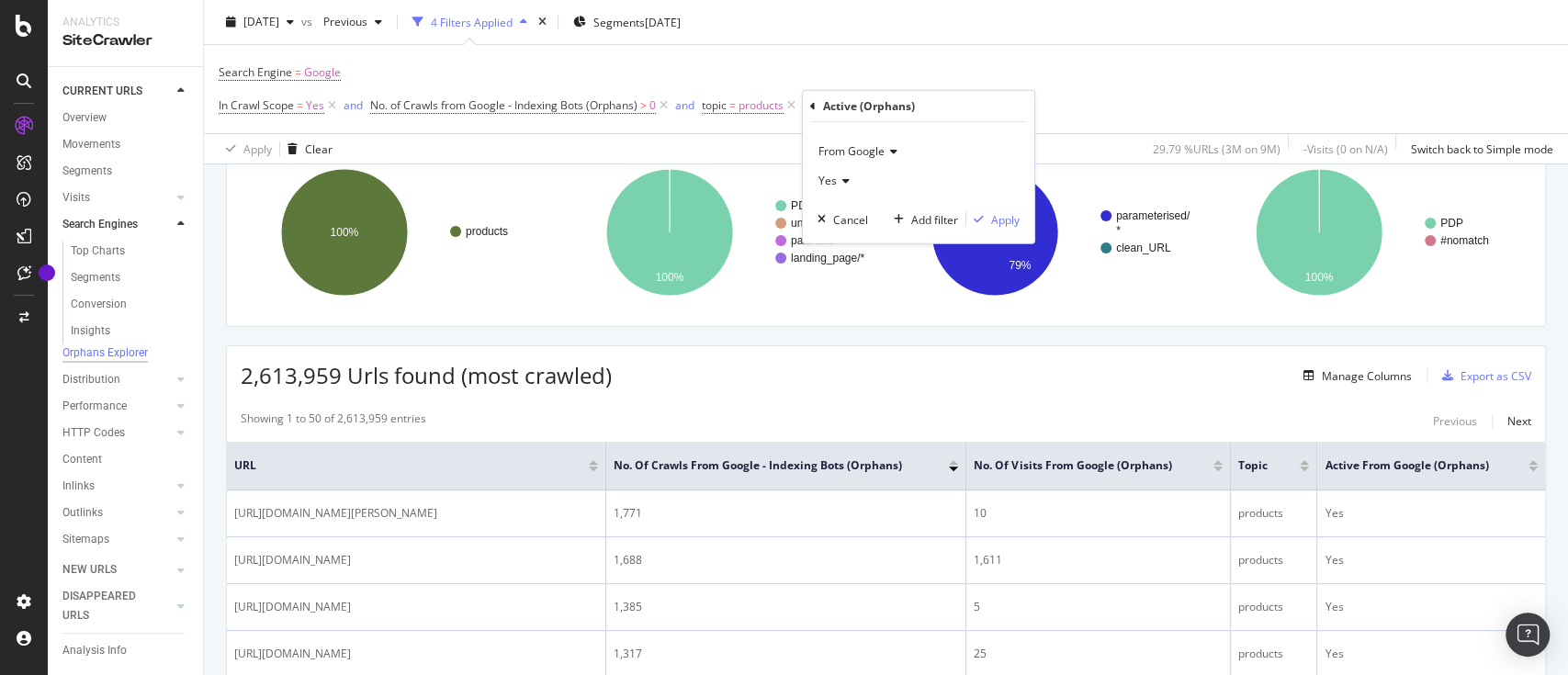
click at [828, 185] on span "Yes" at bounding box center [828, 180] width 19 height 16
click at [843, 243] on div "No" at bounding box center [920, 242] width 197 height 24
click at [986, 217] on div "button" at bounding box center [978, 220] width 25 height 11
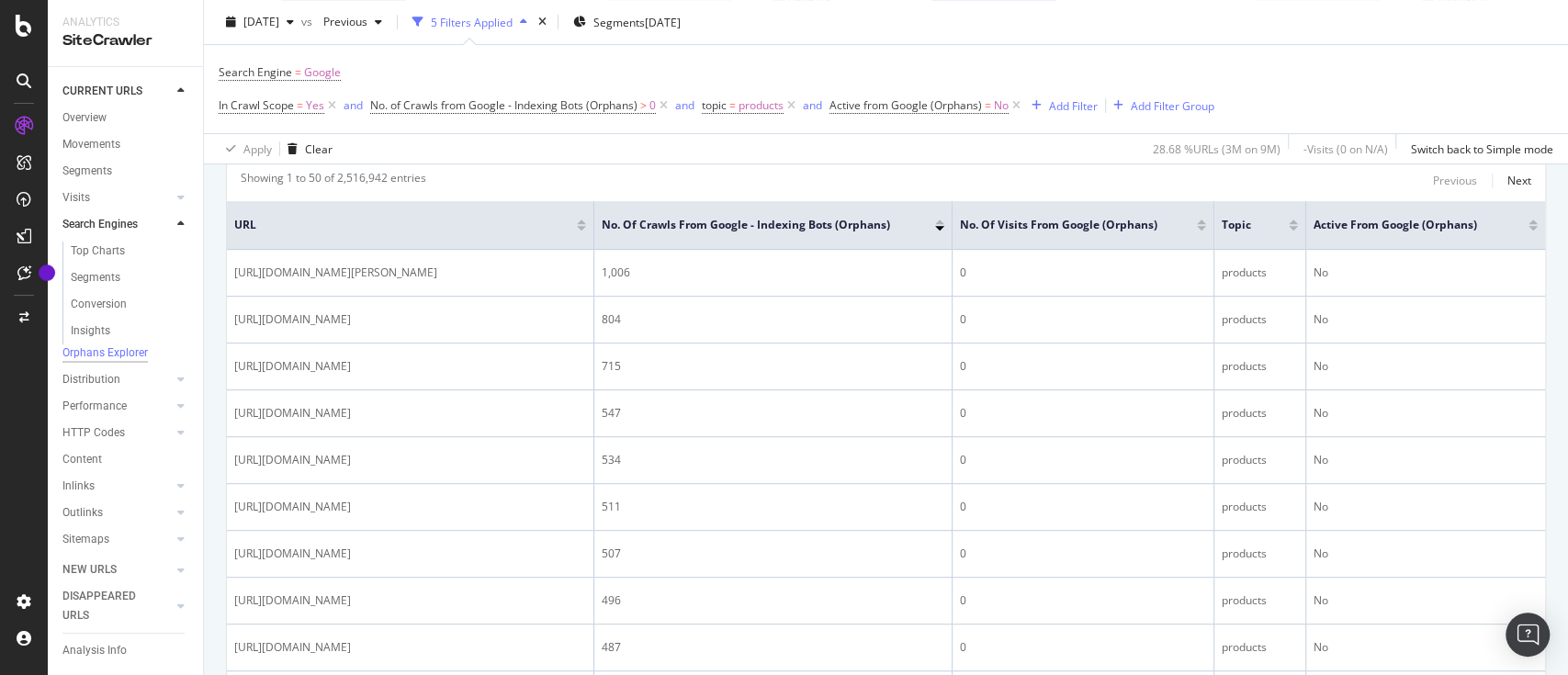
scroll to position [386, 0]
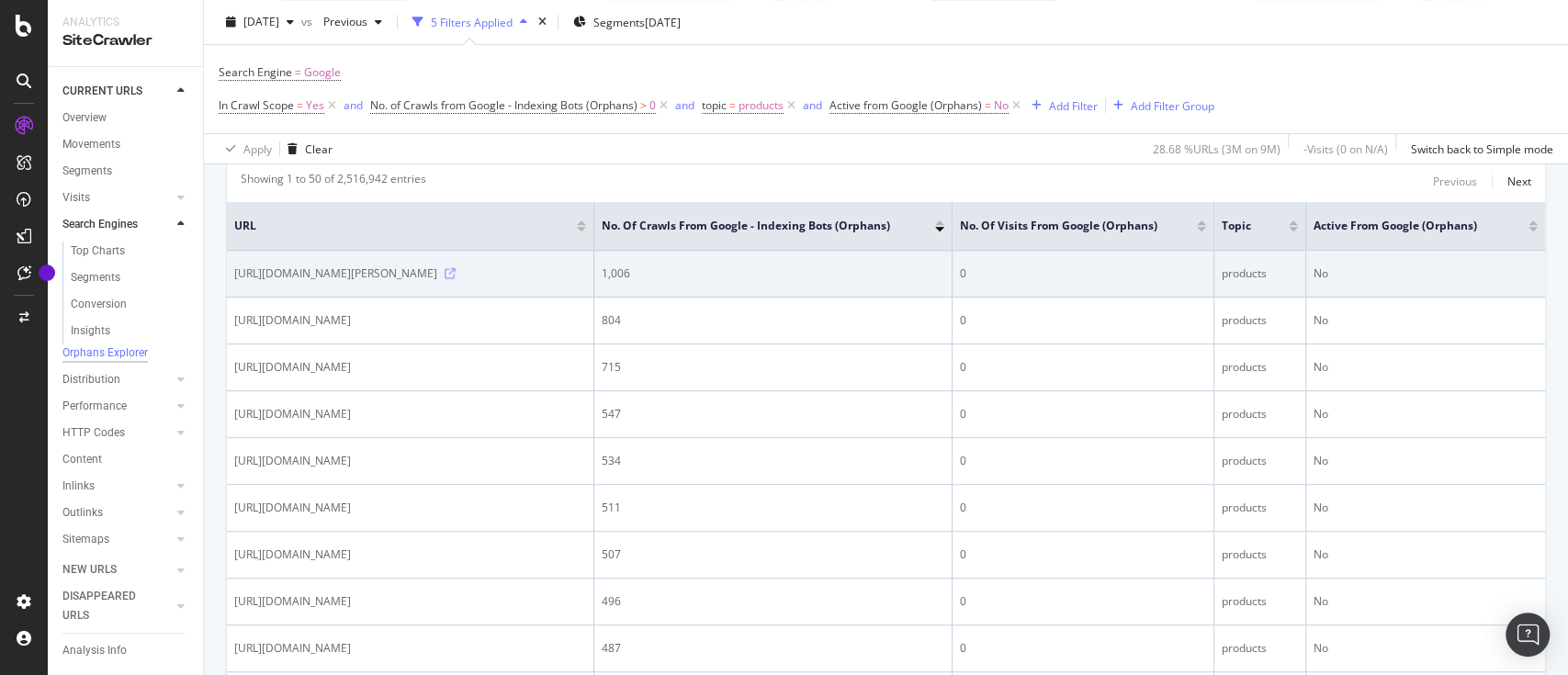
click at [456, 279] on icon at bounding box center [450, 274] width 11 height 11
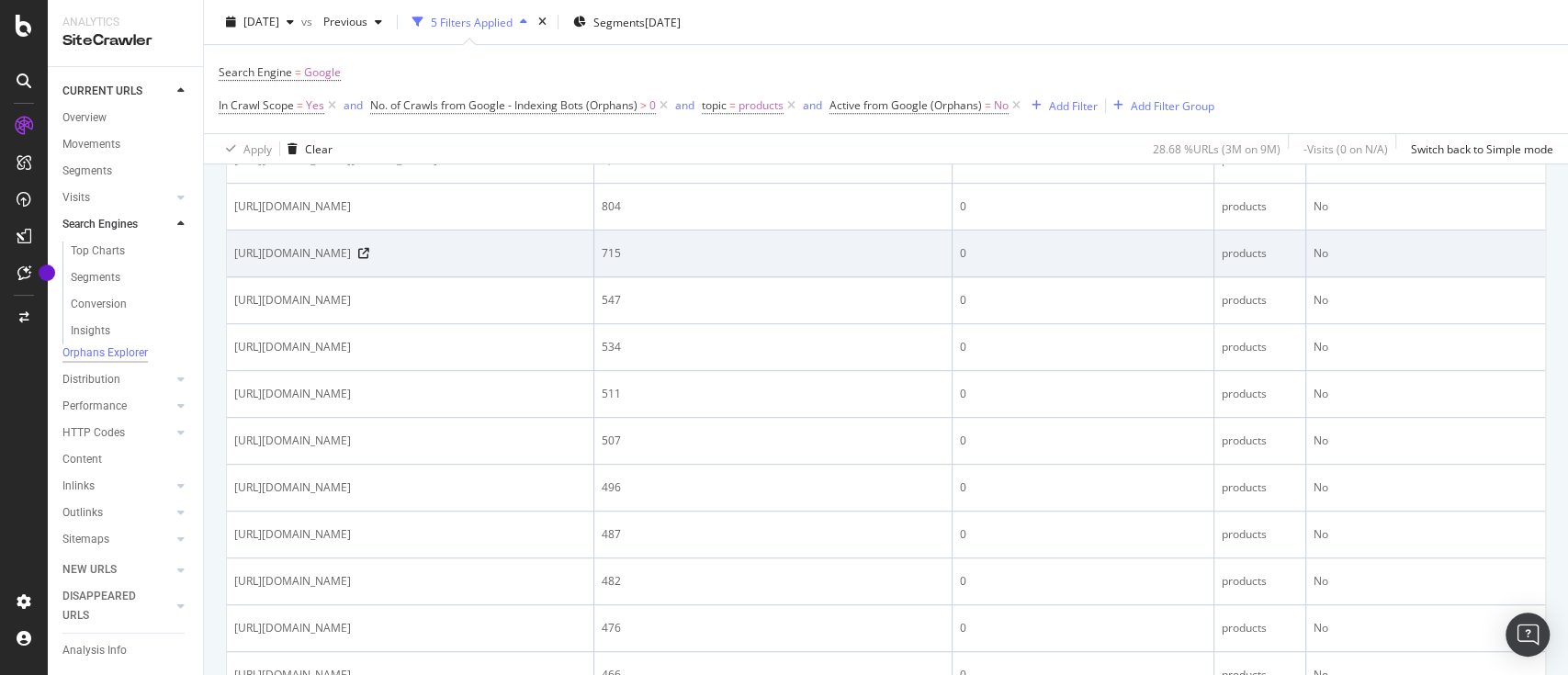
scroll to position [500, 0]
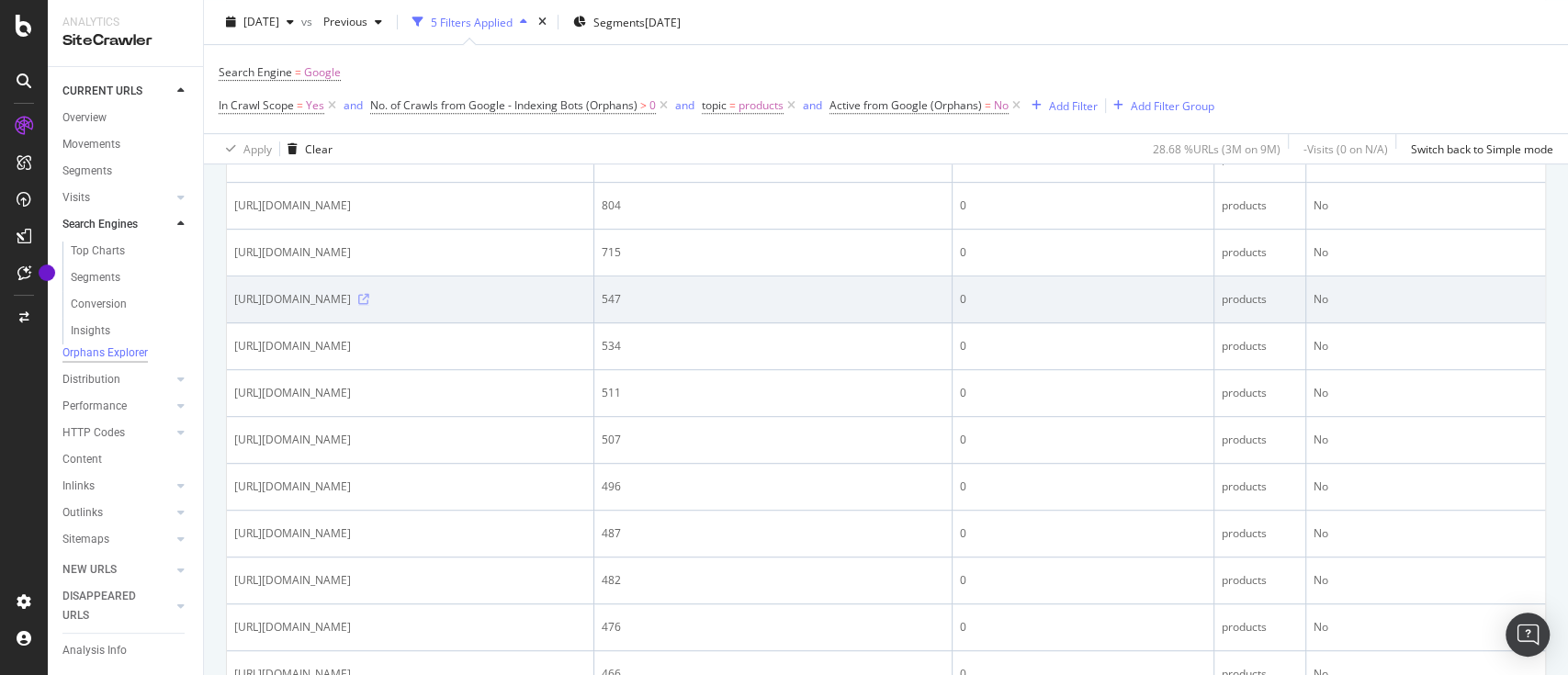
click at [369, 305] on icon at bounding box center [364, 299] width 11 height 11
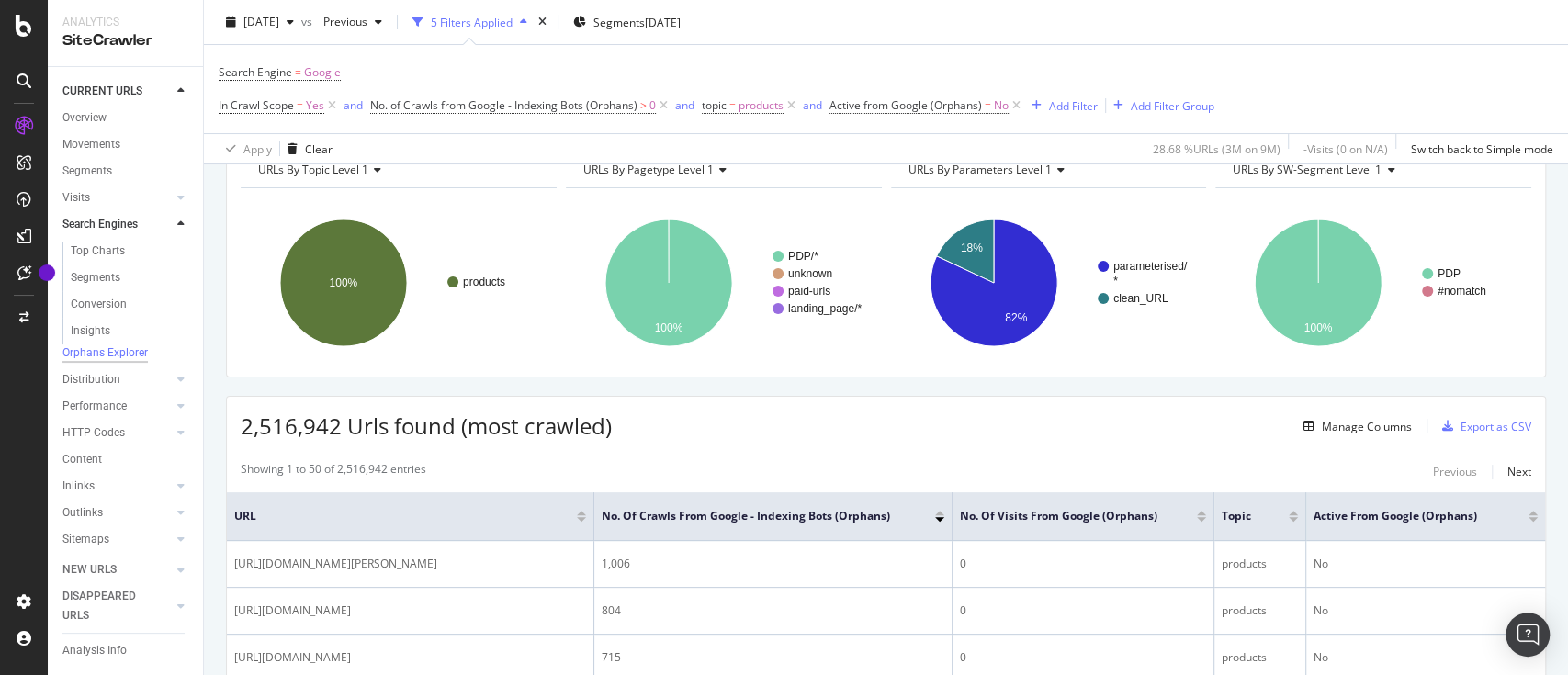
scroll to position [97, 0]
click at [1020, 103] on icon at bounding box center [1016, 106] width 16 height 19
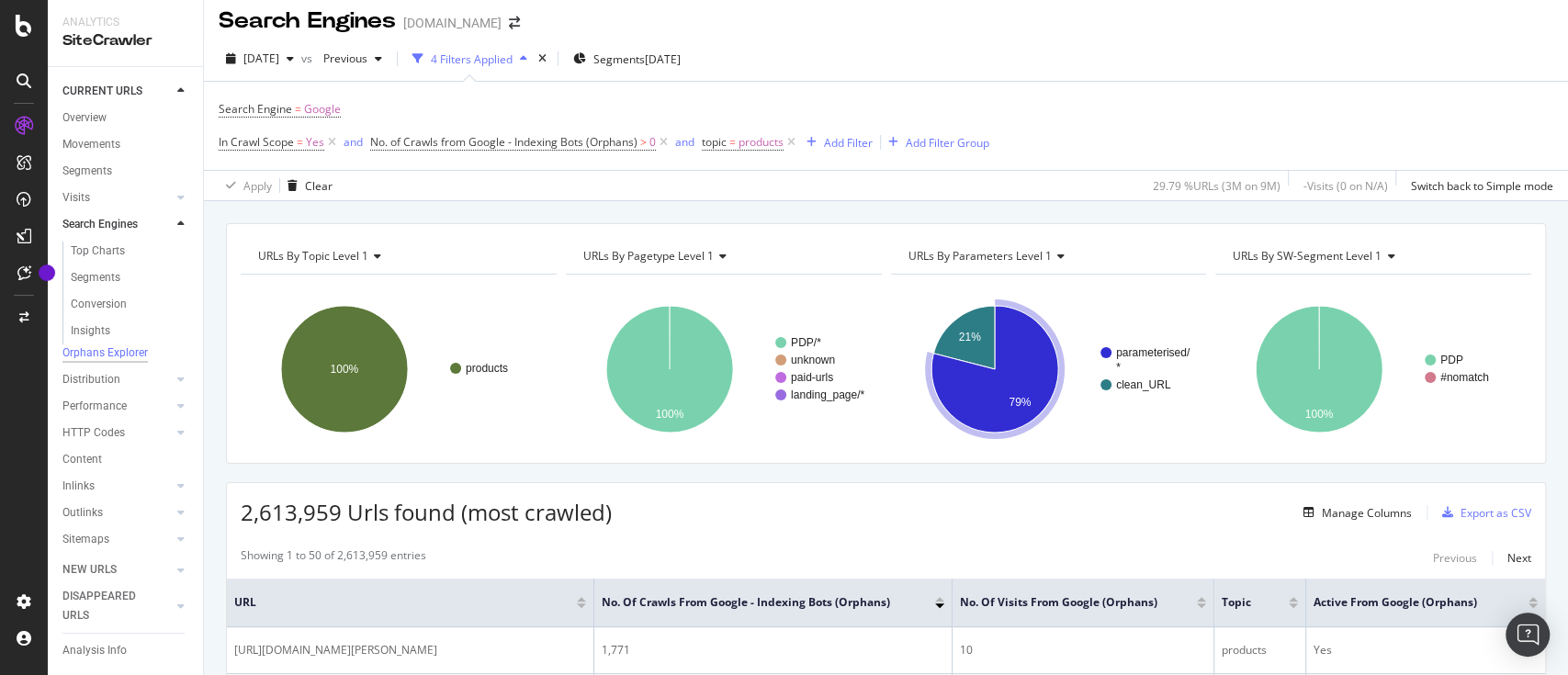
scroll to position [7, 0]
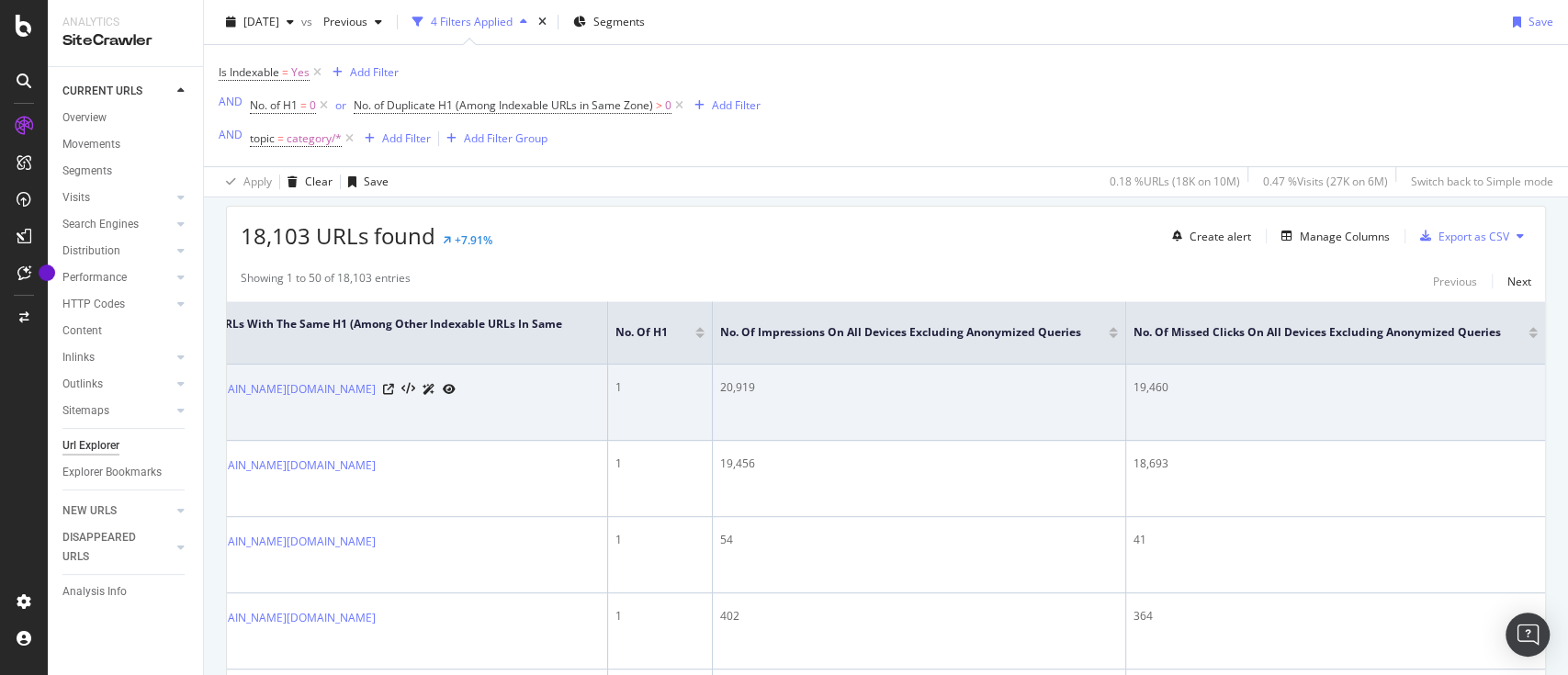
scroll to position [0, 1344]
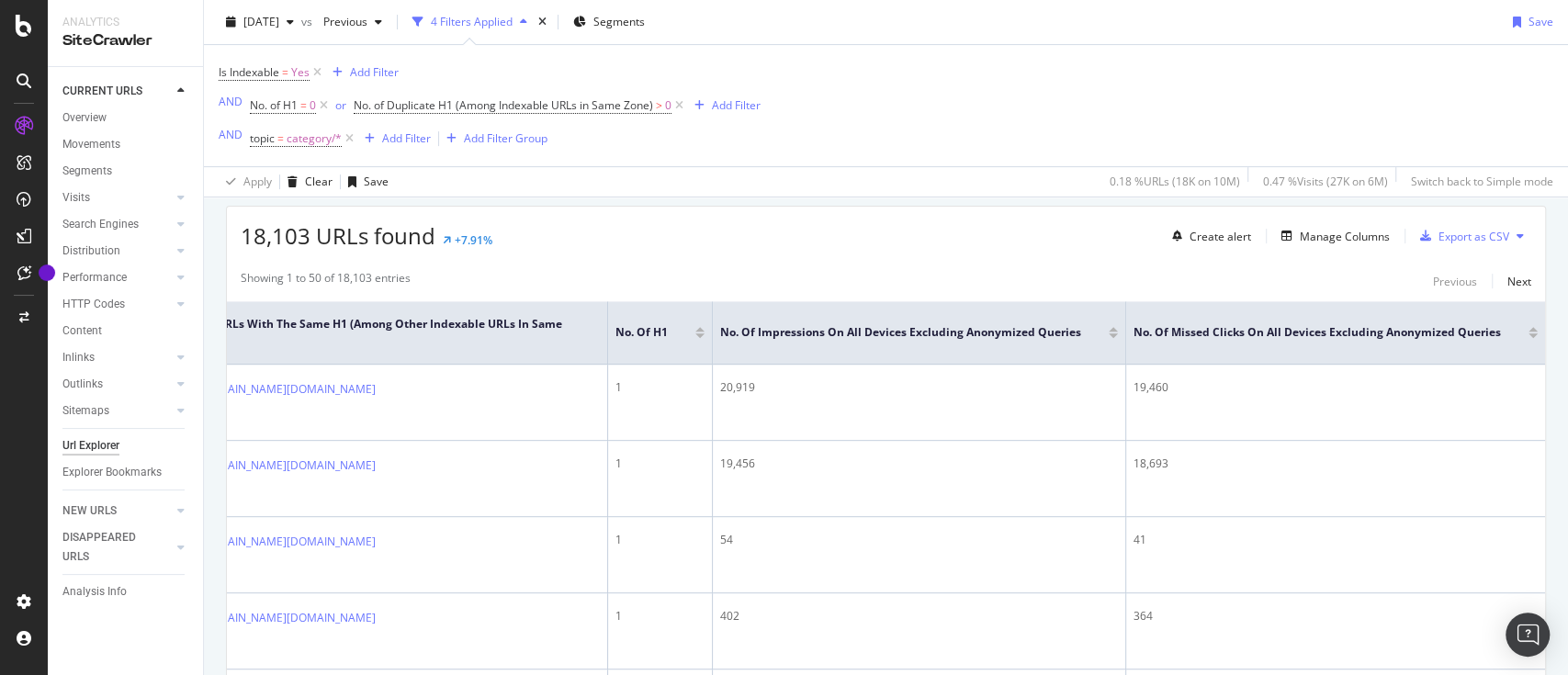
click at [1528, 335] on div at bounding box center [1533, 335] width 9 height 5
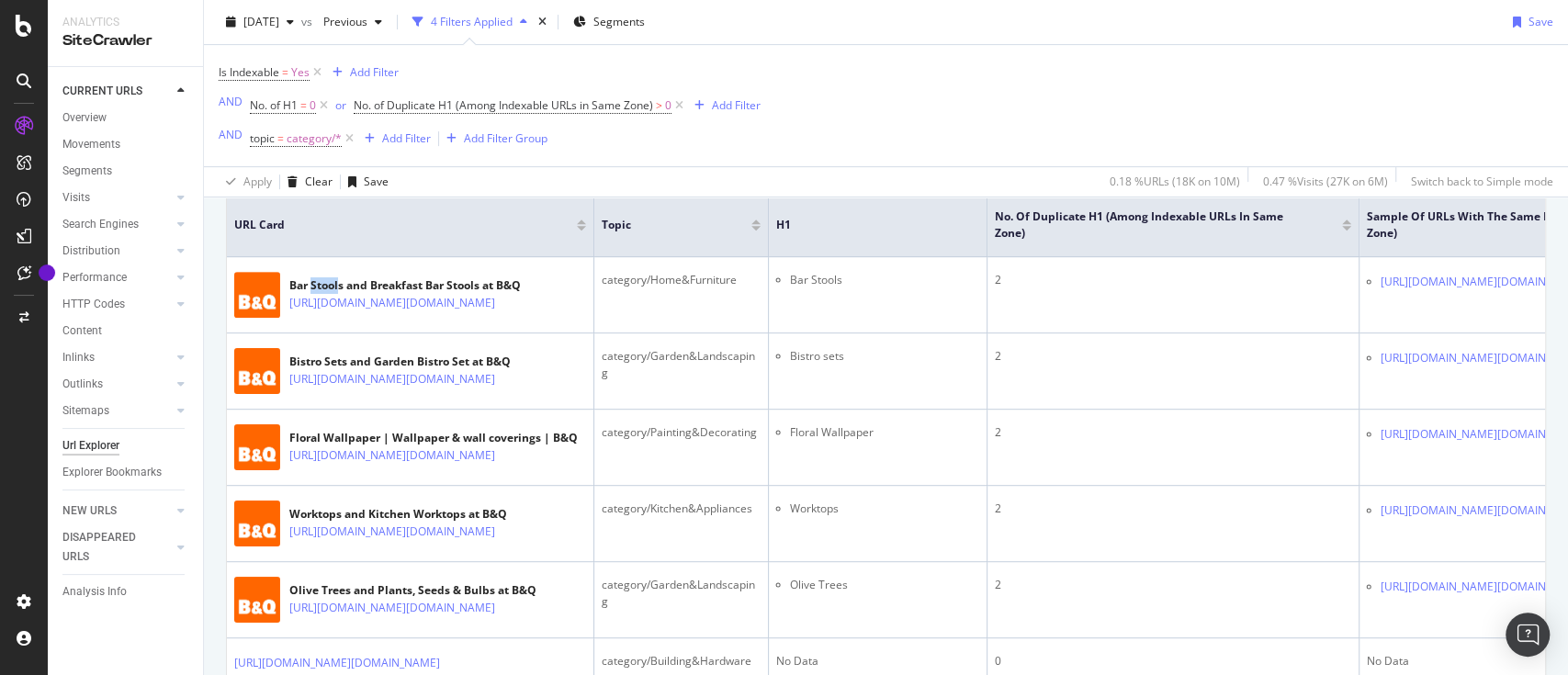
scroll to position [418, 0]
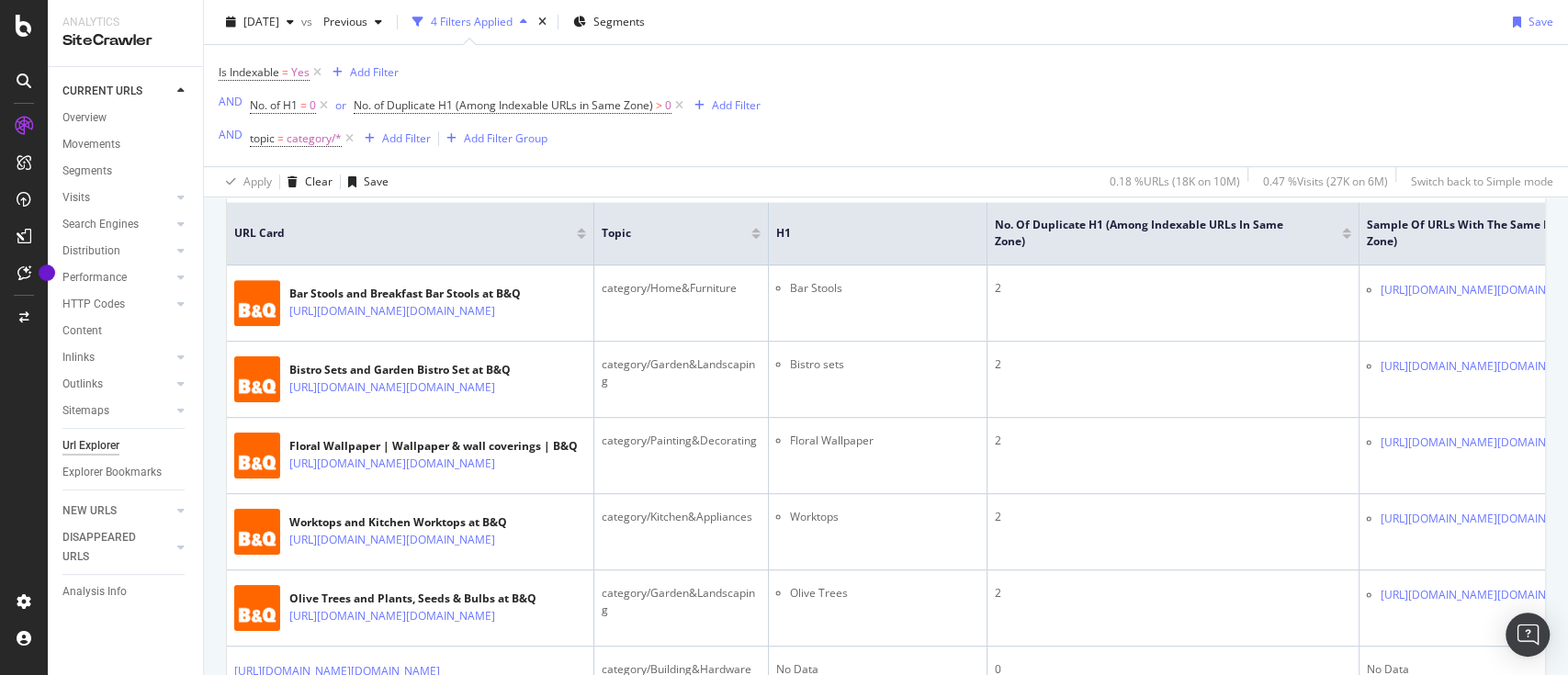
click at [972, 115] on div "Is Indexable = Yes Add Filter AND No. of H1 = 0 or No. of Duplicate H1 (Among I…" at bounding box center [886, 106] width 1334 height 121
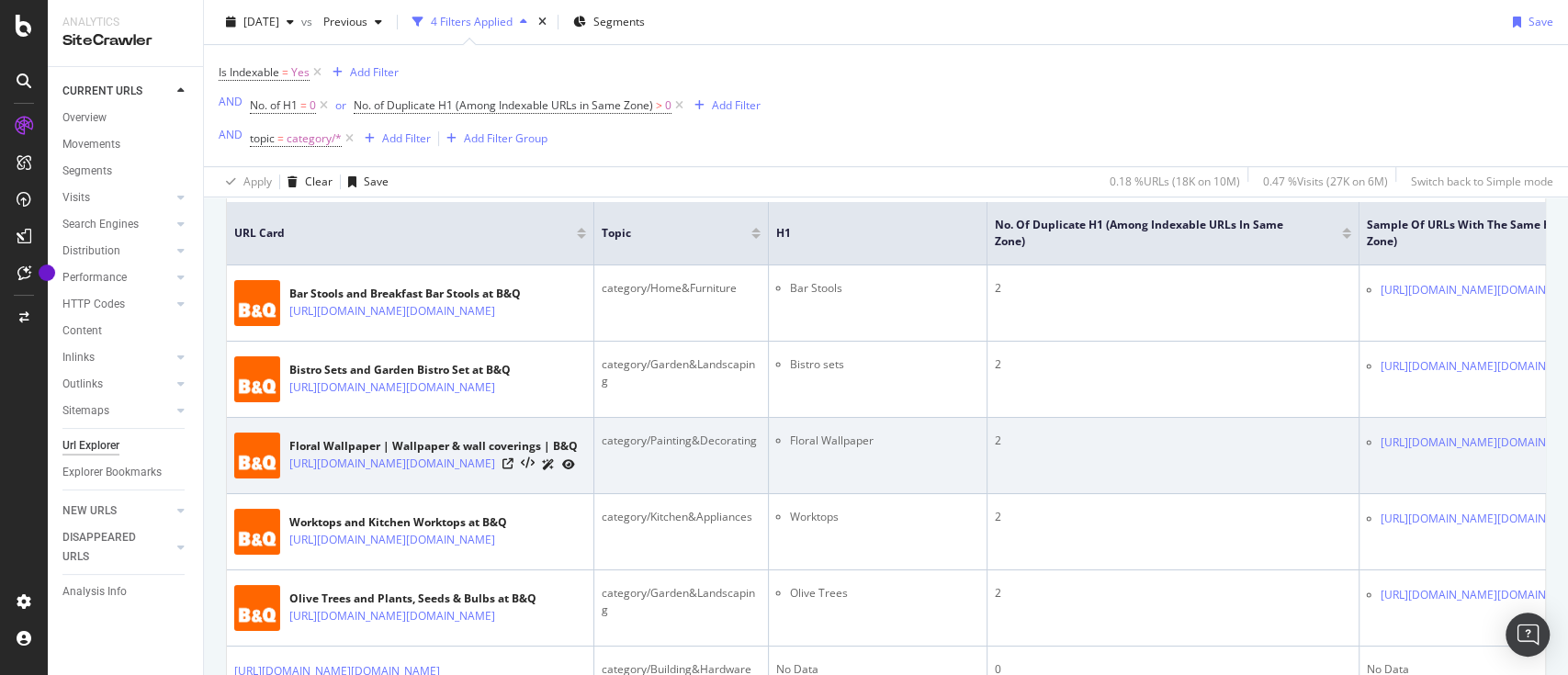
scroll to position [0, 523]
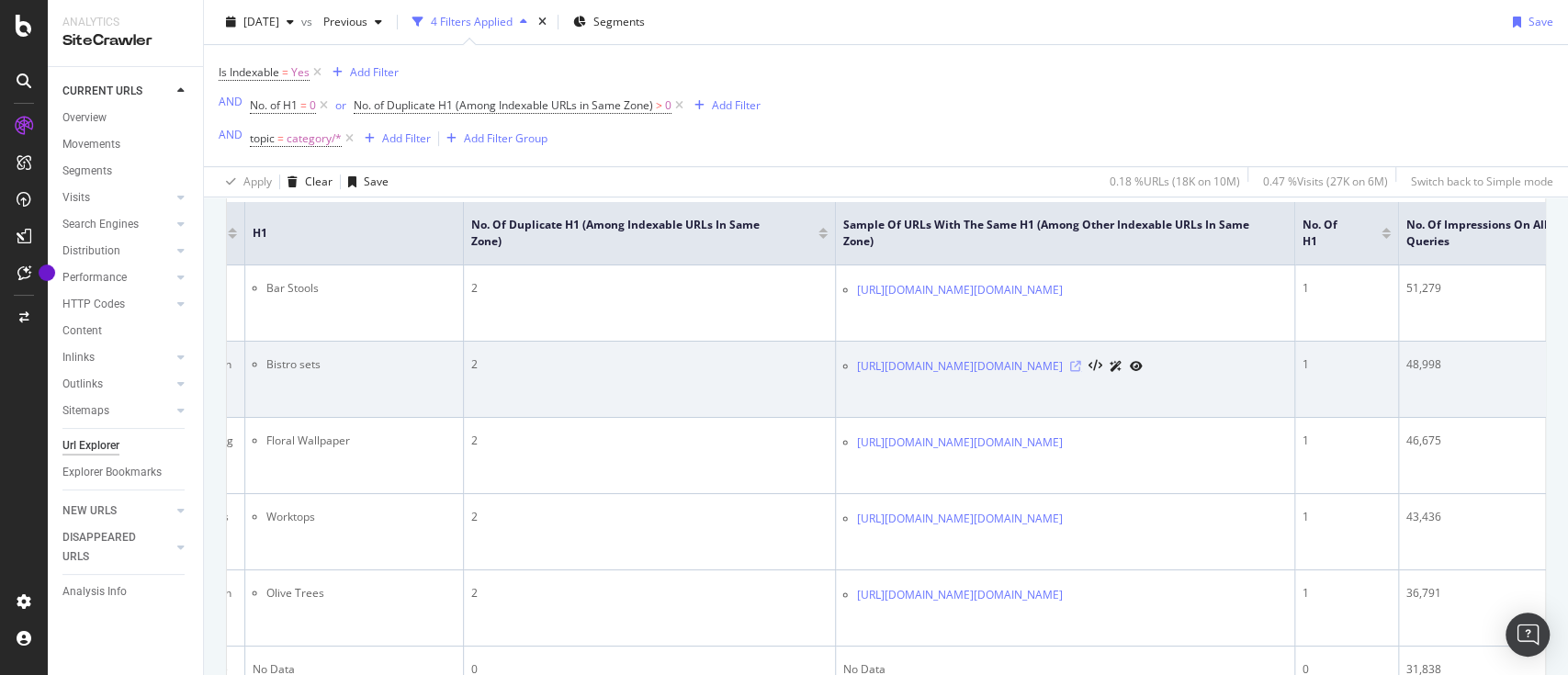
click at [1081, 372] on icon at bounding box center [1075, 366] width 11 height 11
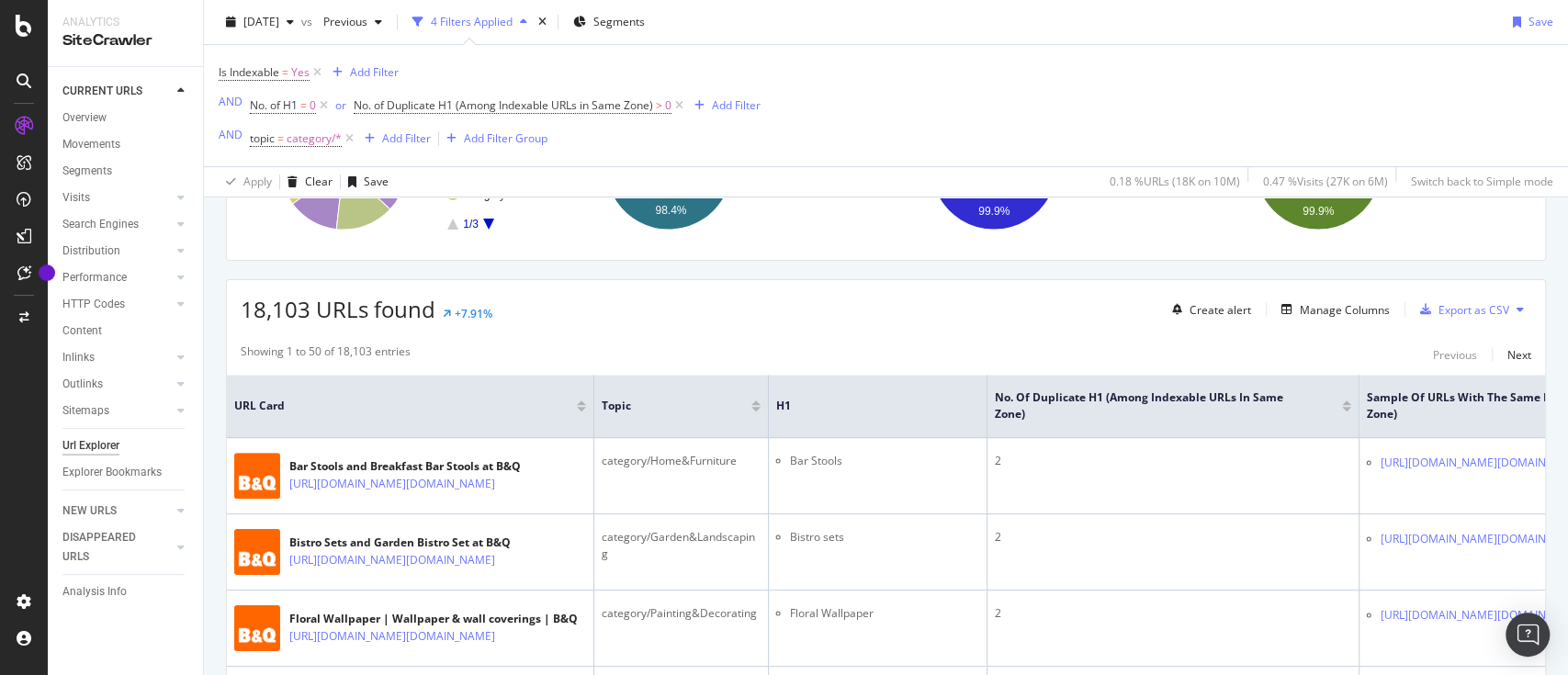
scroll to position [239, 0]
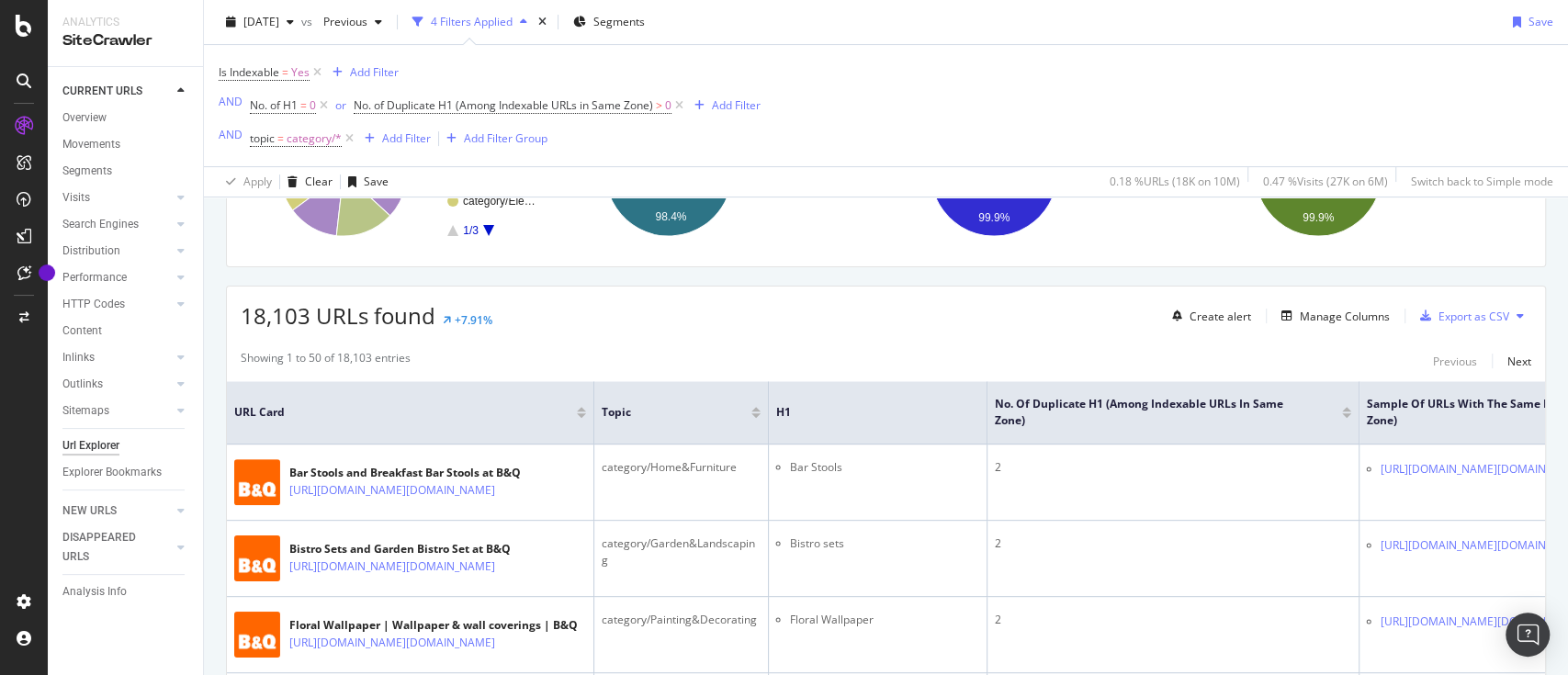
click at [135, 500] on div "NEW URLS" at bounding box center [132, 511] width 140 height 27
click at [137, 509] on link "NEW URLS" at bounding box center [117, 510] width 109 height 19
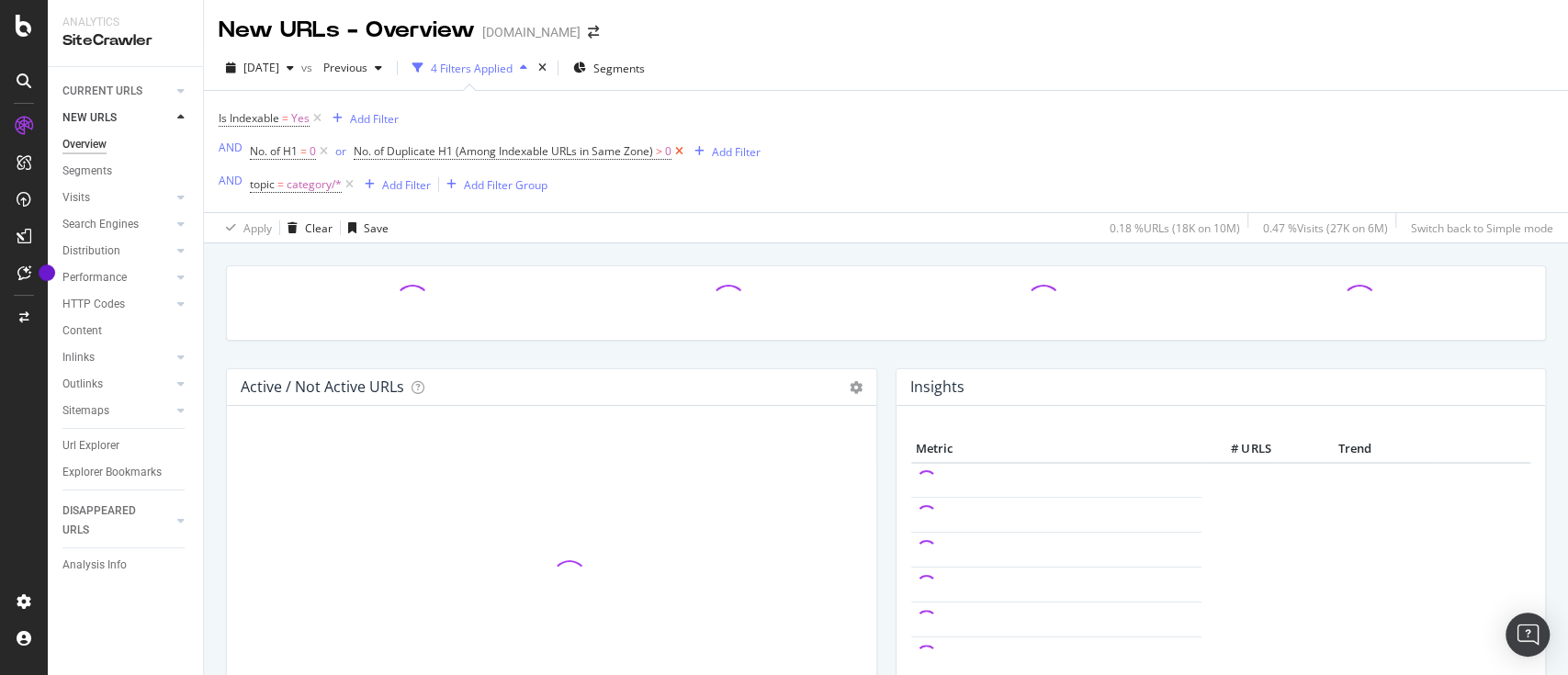
click at [680, 154] on icon at bounding box center [679, 151] width 16 height 19
click at [319, 150] on icon at bounding box center [324, 151] width 16 height 19
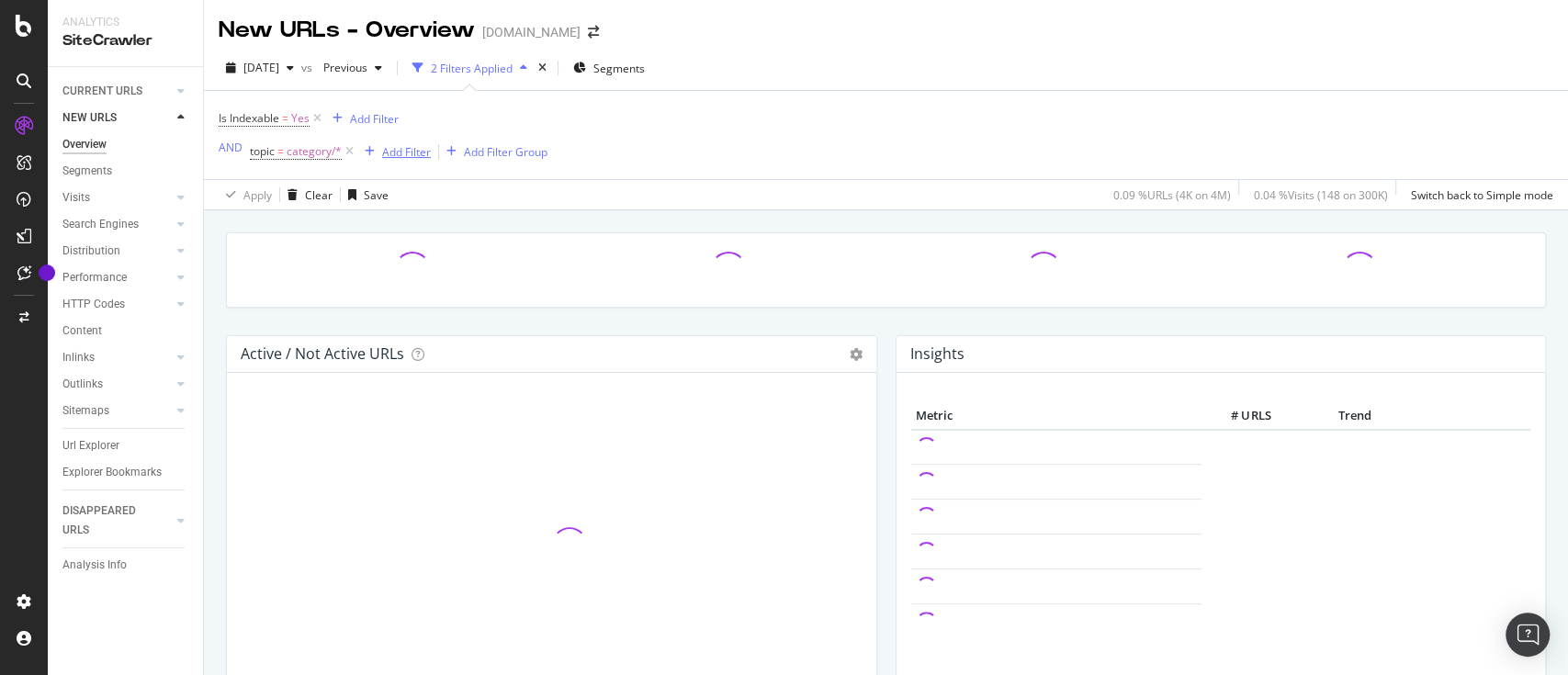
click at [357, 146] on div "button" at bounding box center [369, 151] width 25 height 11
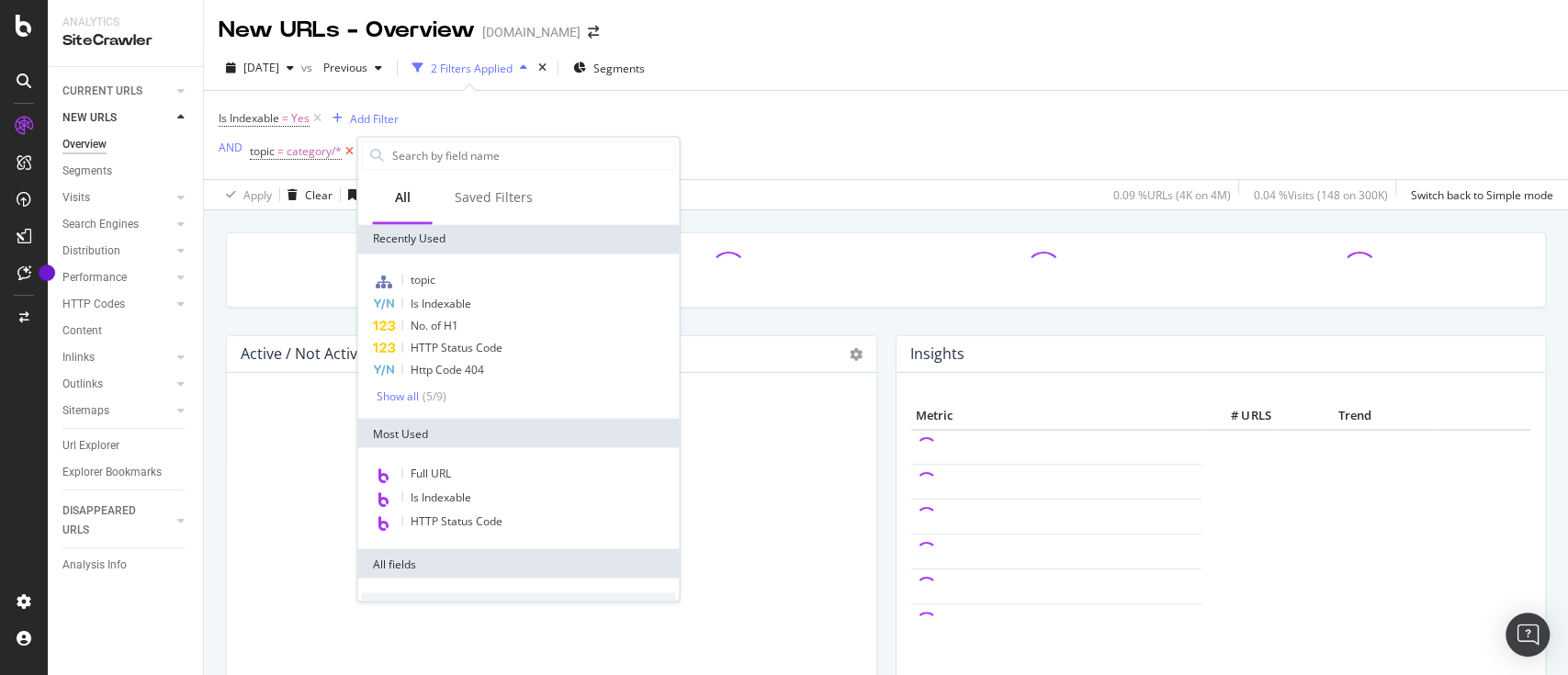
click at [348, 147] on icon at bounding box center [349, 151] width 16 height 19
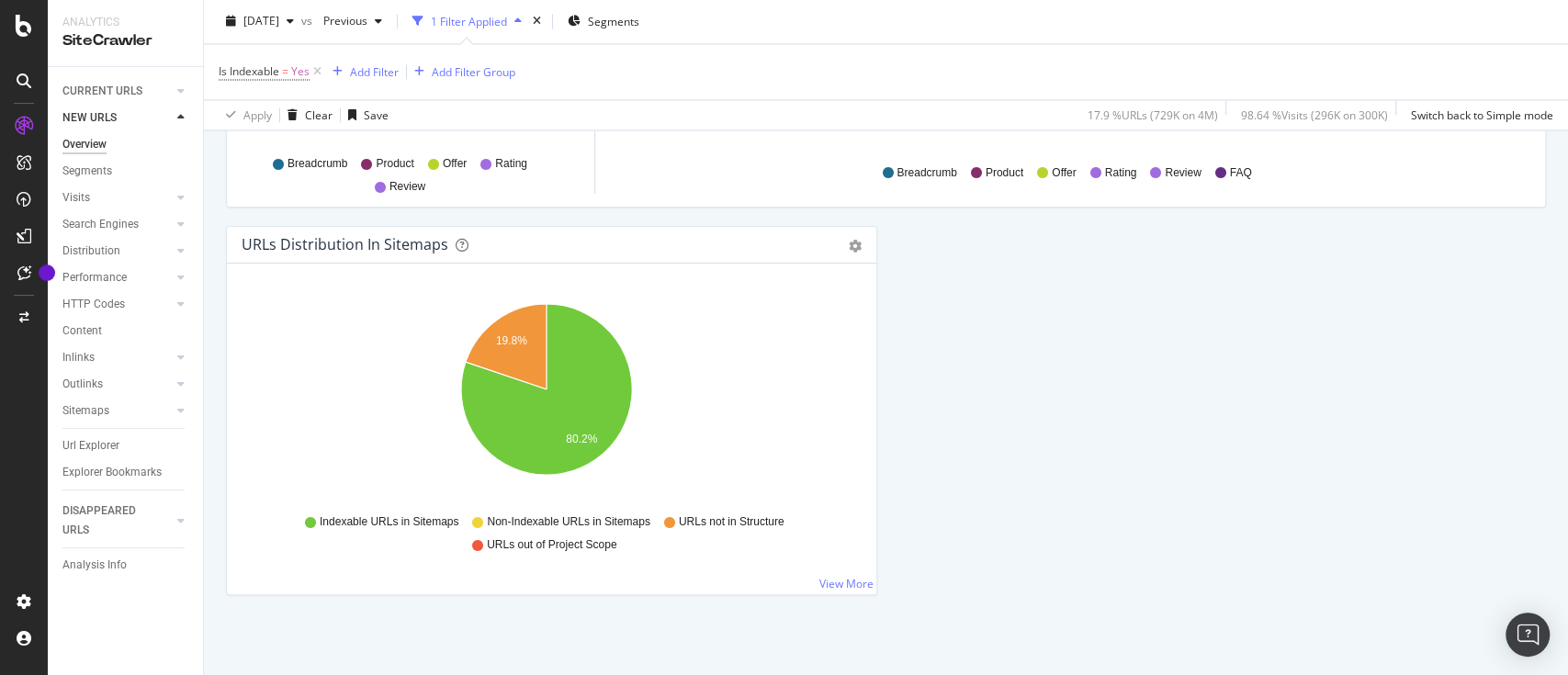
scroll to position [319, 0]
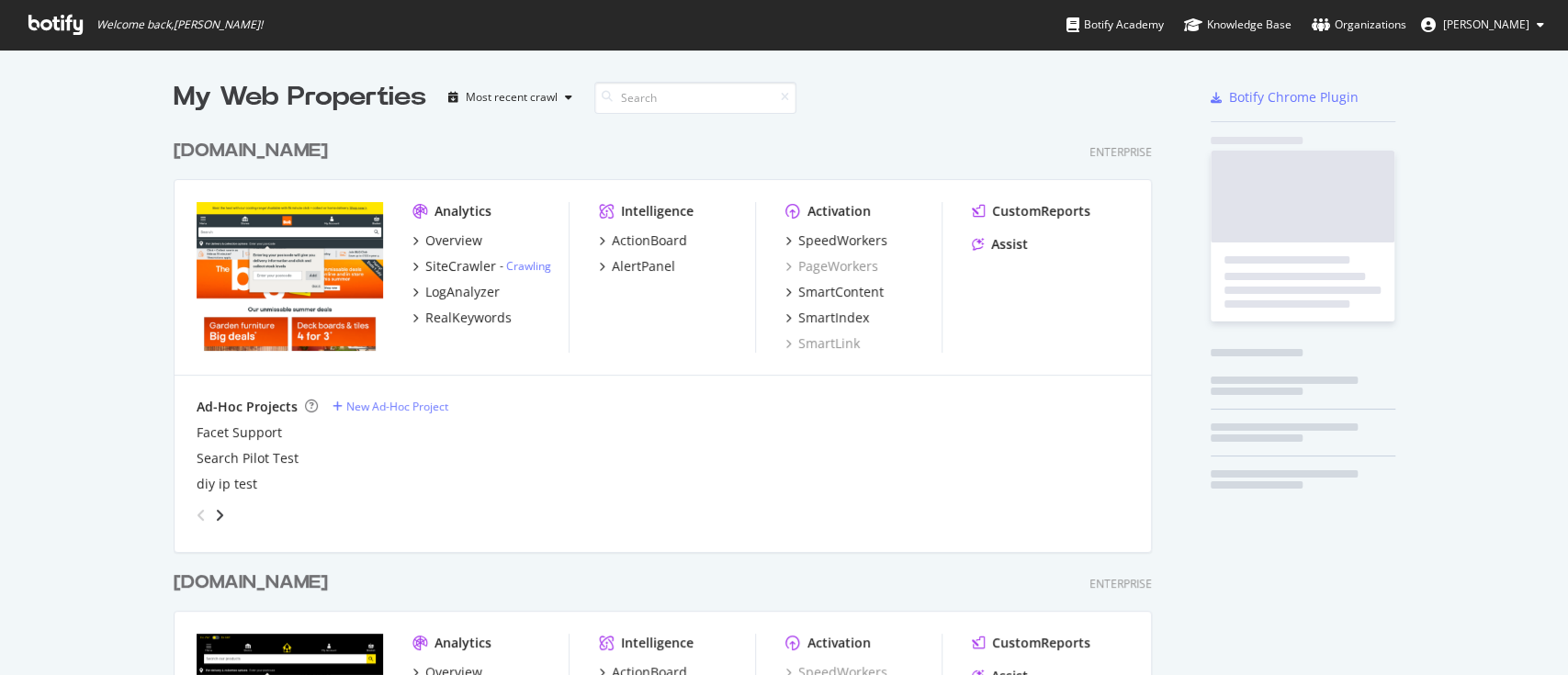
scroll to position [656, 1529]
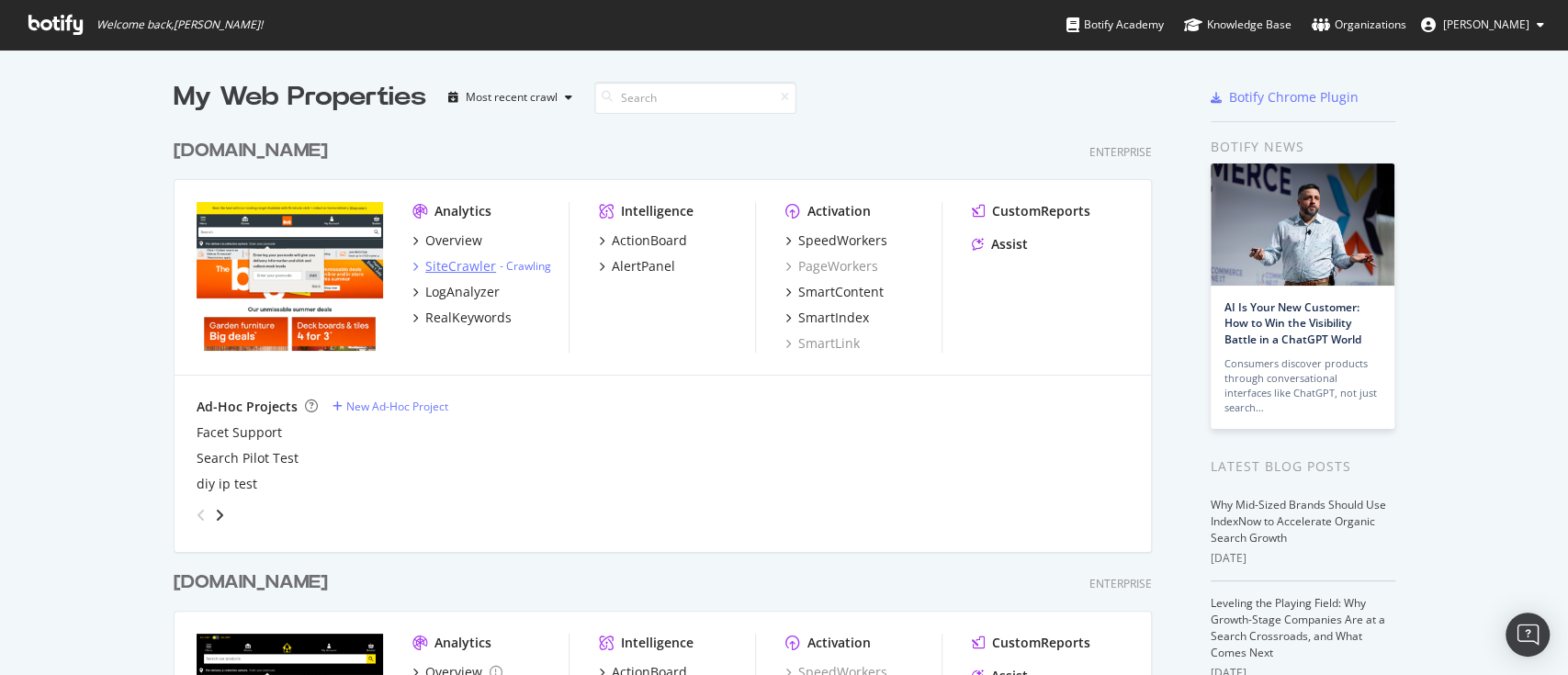
click at [450, 274] on div "SiteCrawler" at bounding box center [460, 266] width 71 height 19
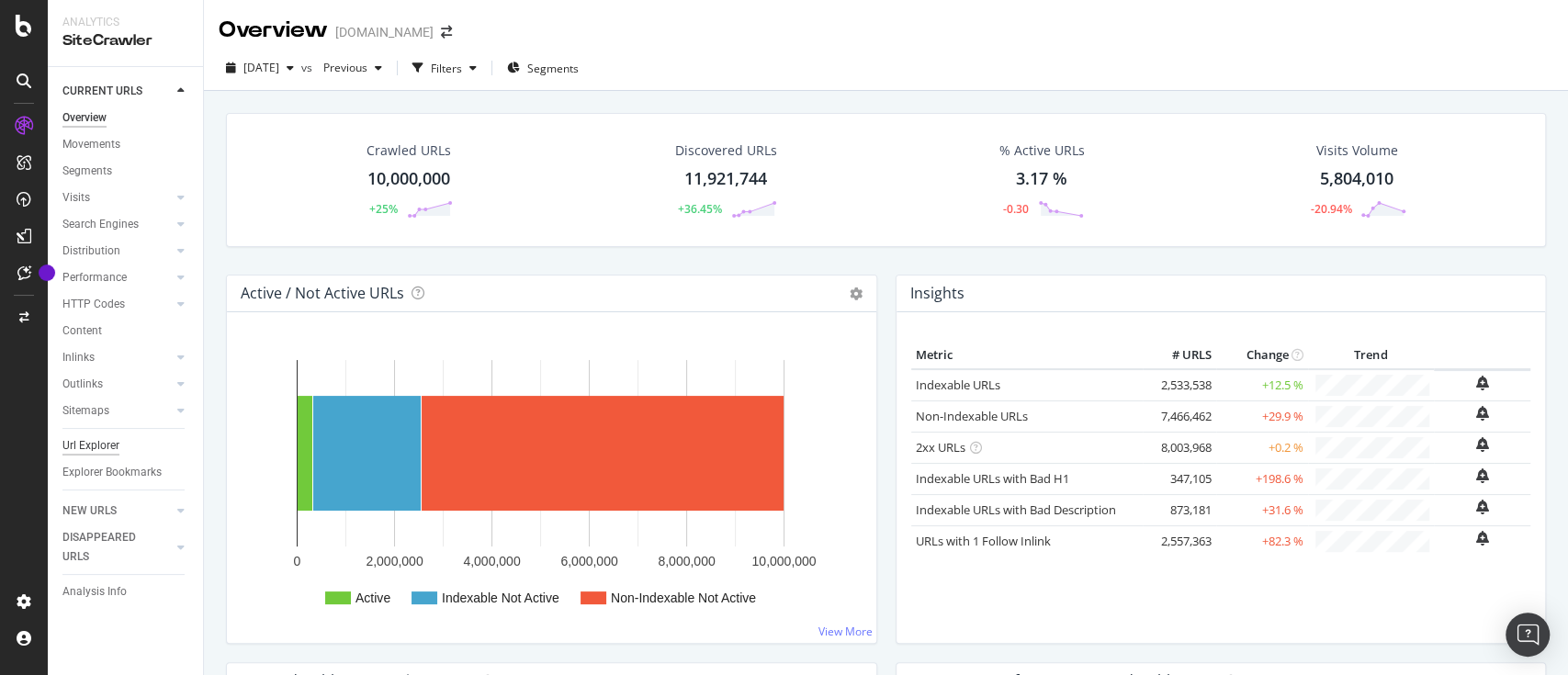
click at [93, 443] on div "Url Explorer" at bounding box center [90, 445] width 57 height 19
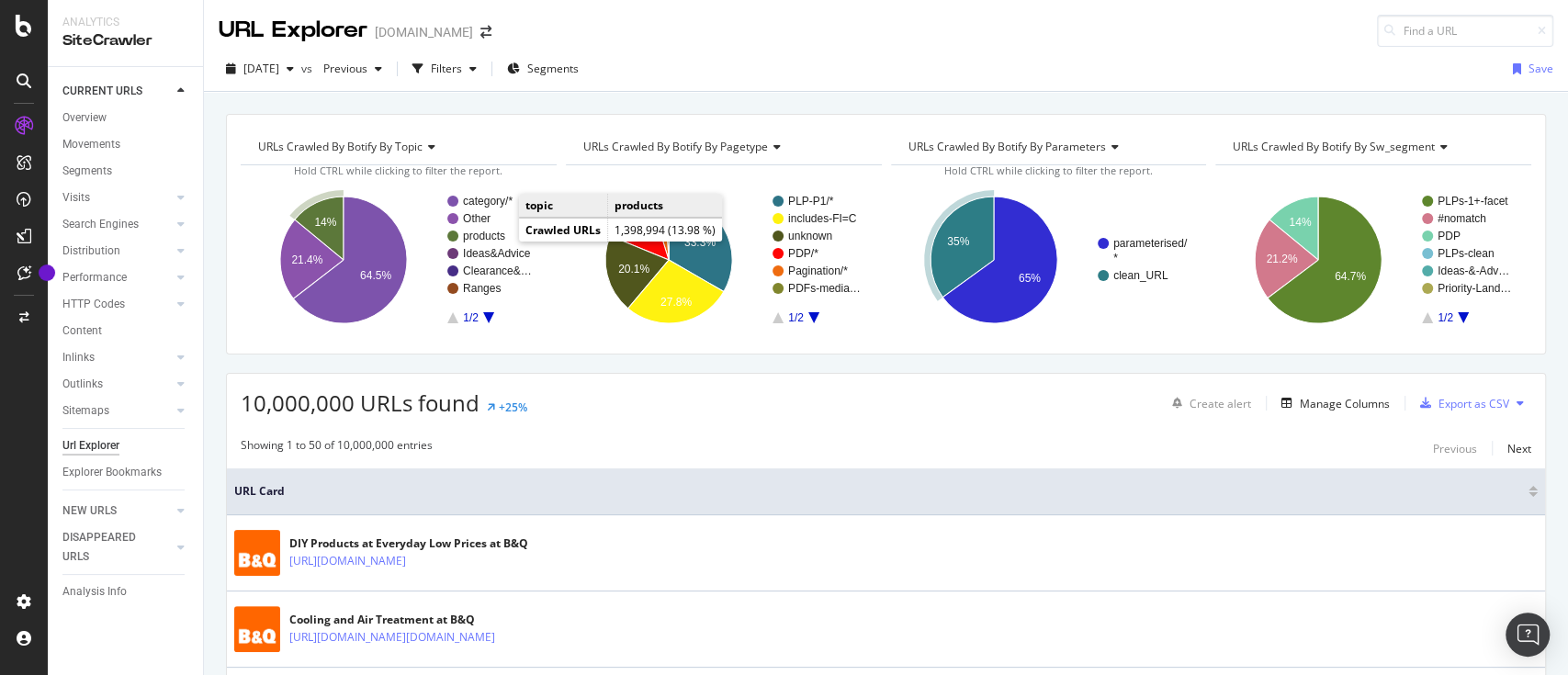
click at [495, 234] on text "products" at bounding box center [484, 236] width 43 height 13
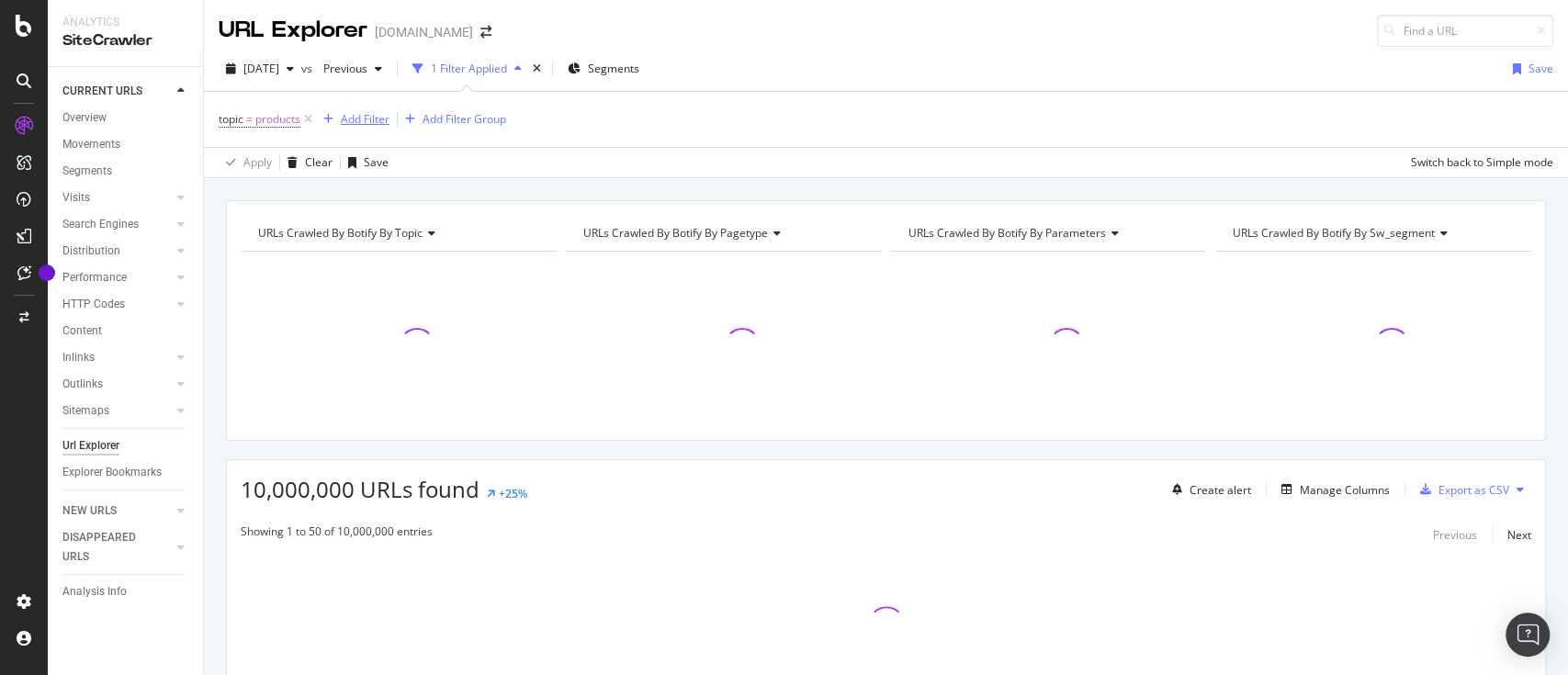
click at [355, 121] on div "Add Filter" at bounding box center [365, 119] width 48 height 16
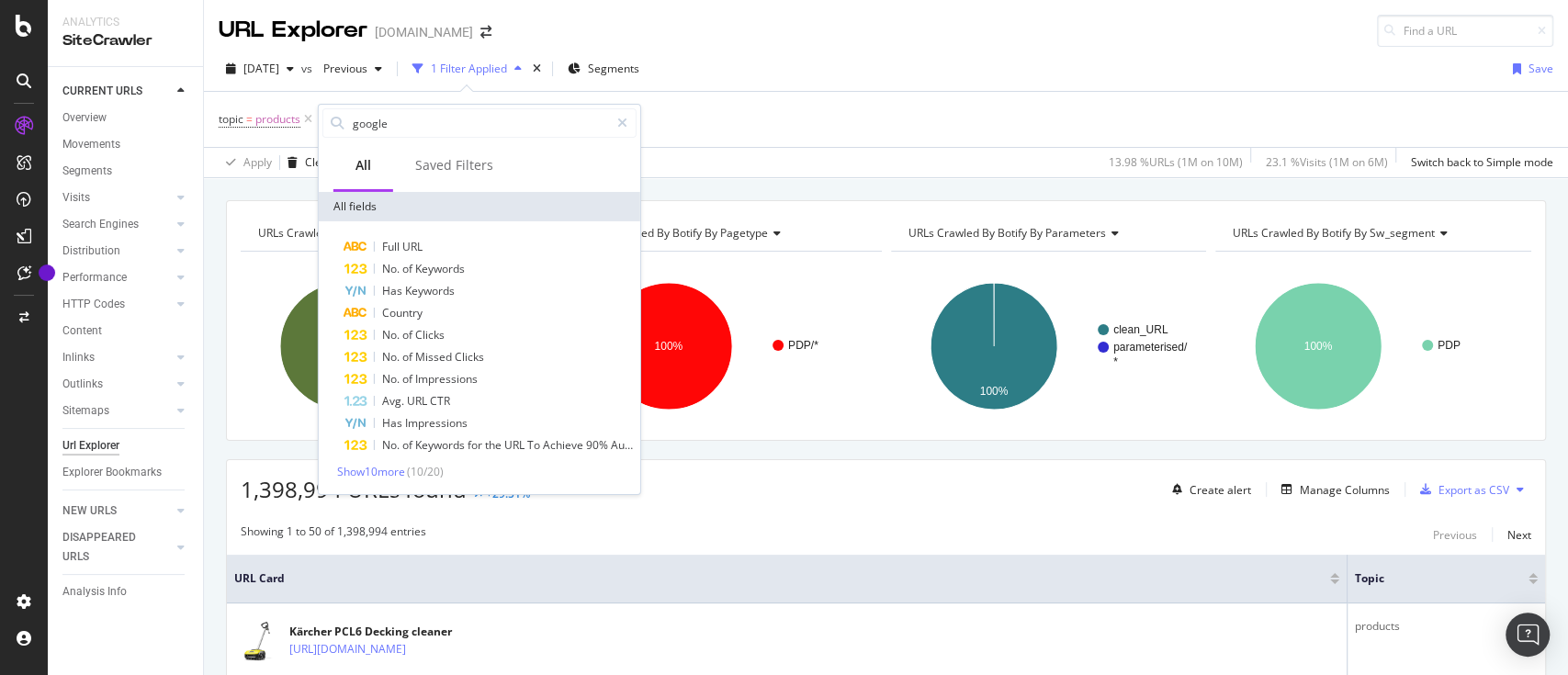
click at [389, 461] on div "Full URL No. of Keywords Has Keywords Country No. of Clicks No. of Missed Click…" at bounding box center [479, 357] width 315 height 243
click at [382, 469] on span "Show 10 more" at bounding box center [370, 471] width 68 height 16
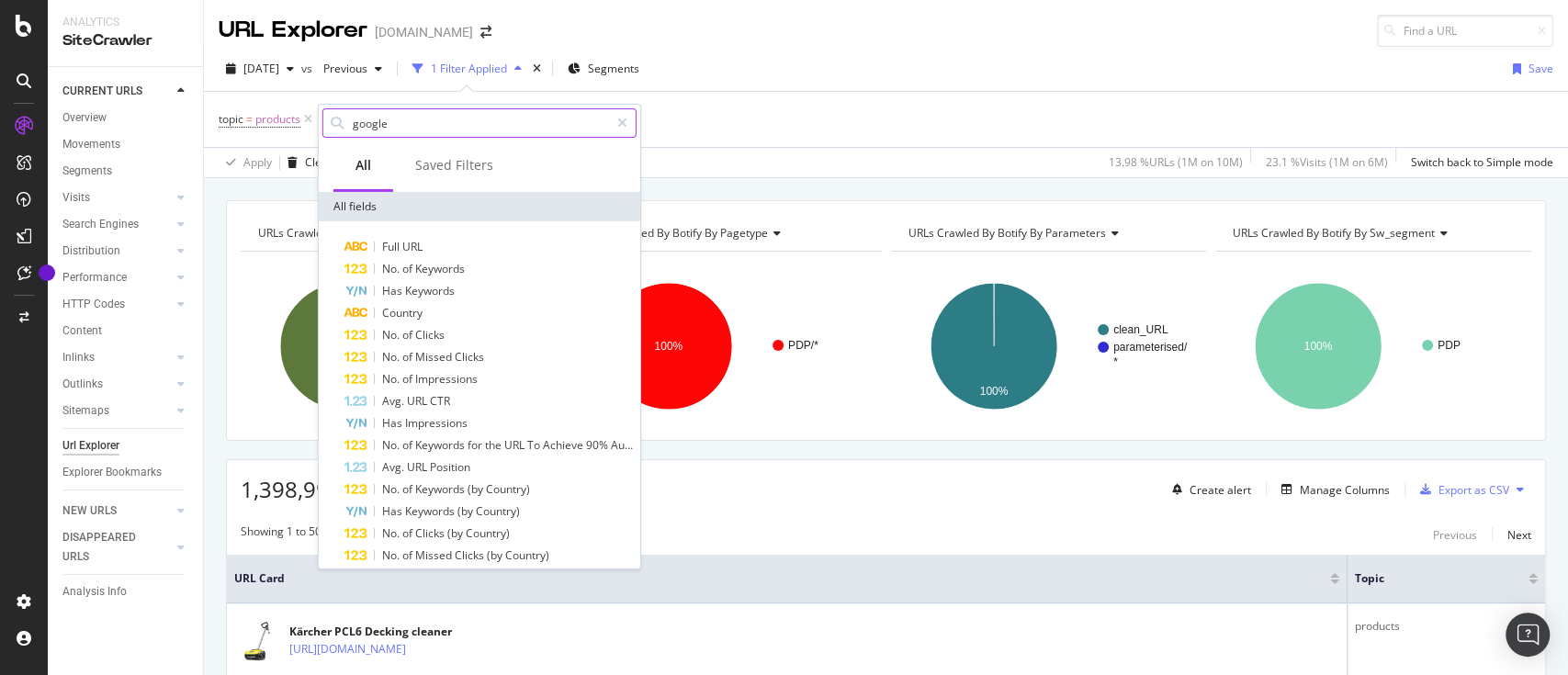
click at [398, 125] on input "google" at bounding box center [480, 123] width 258 height 28
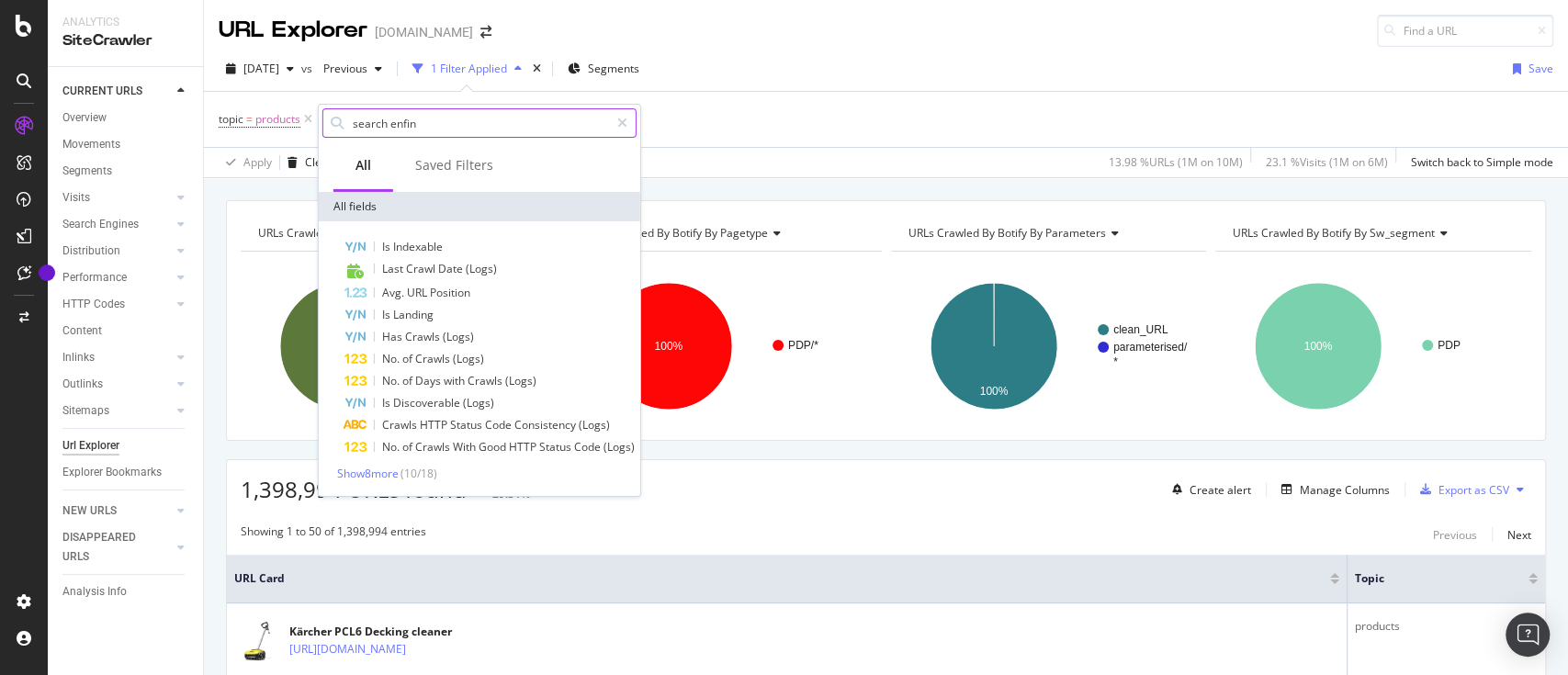
type input "search enfinw"
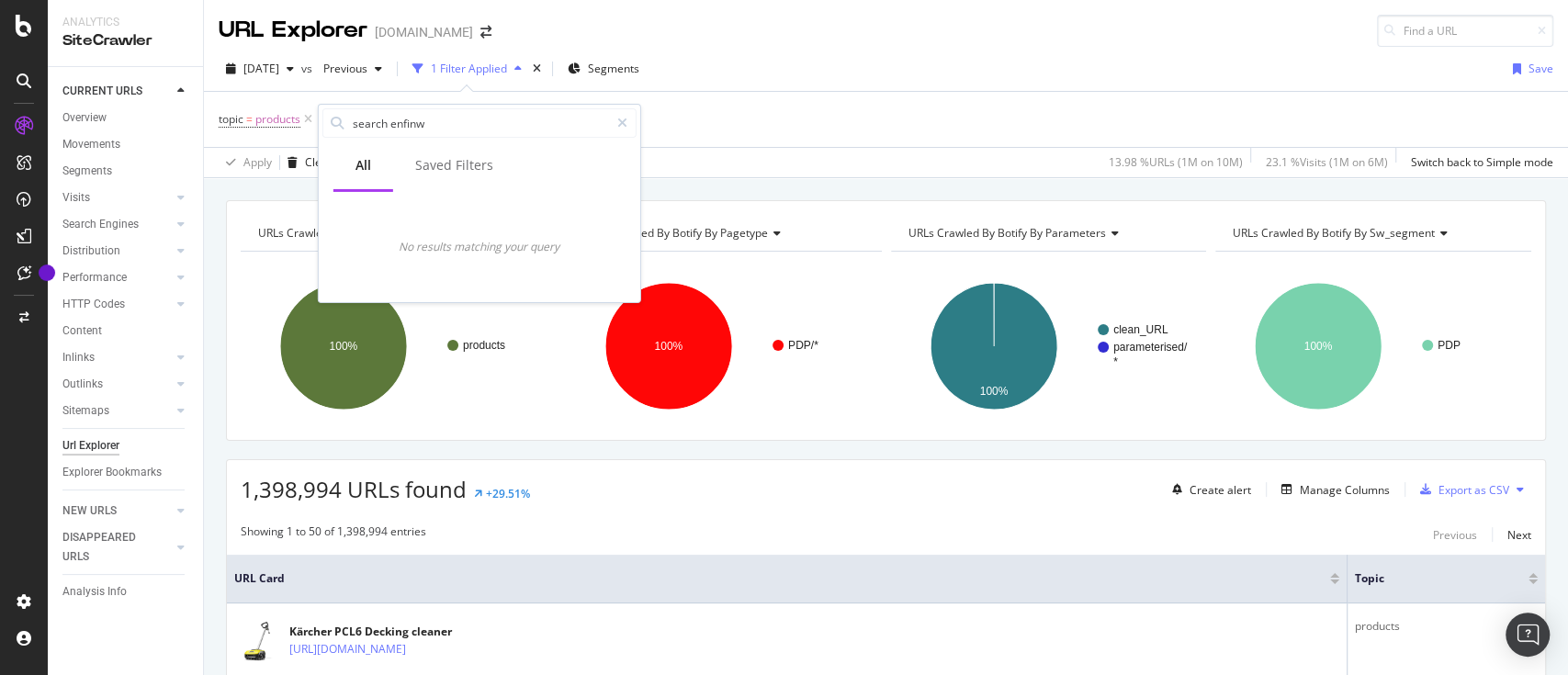
click at [782, 123] on div "topic = products Add Filter Add Filter Group" at bounding box center [886, 119] width 1334 height 55
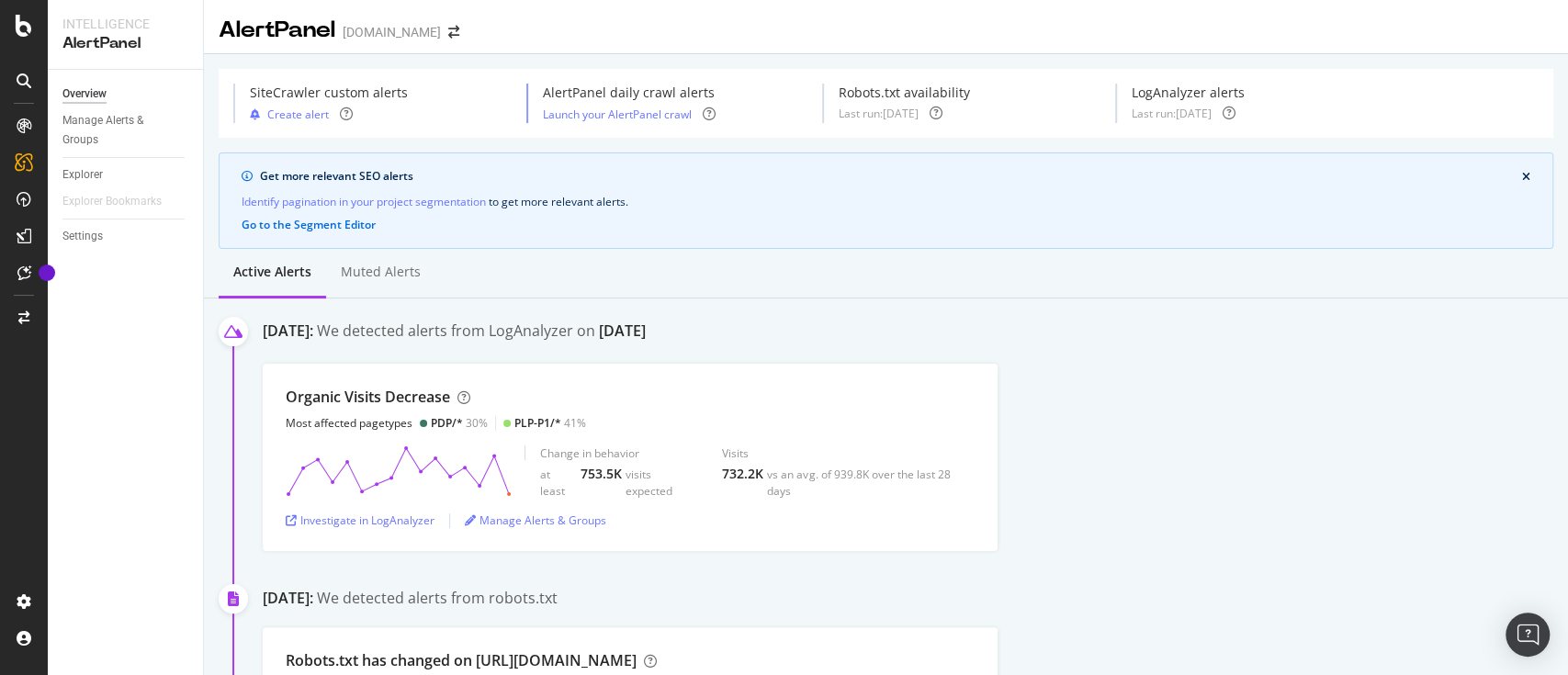
click at [1095, 278] on div "Active alerts Muted alerts" at bounding box center [886, 273] width 1364 height 49
